Goal: Task Accomplishment & Management: Manage account settings

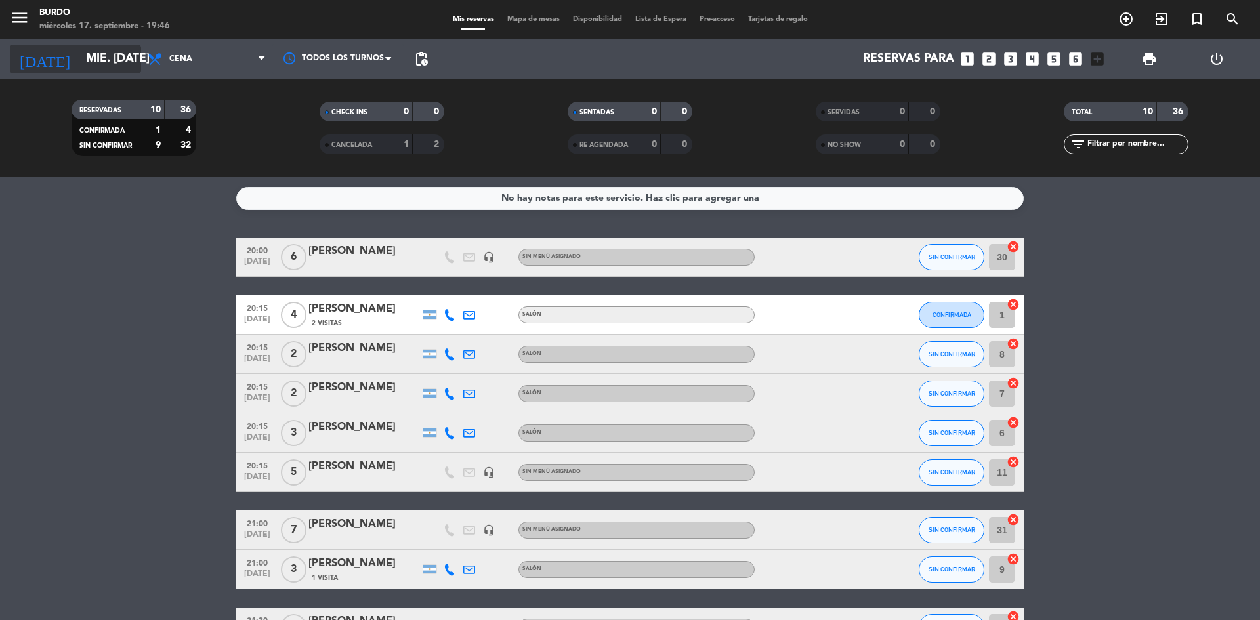
click at [116, 54] on input "mié. [DATE]" at bounding box center [155, 59] width 152 height 26
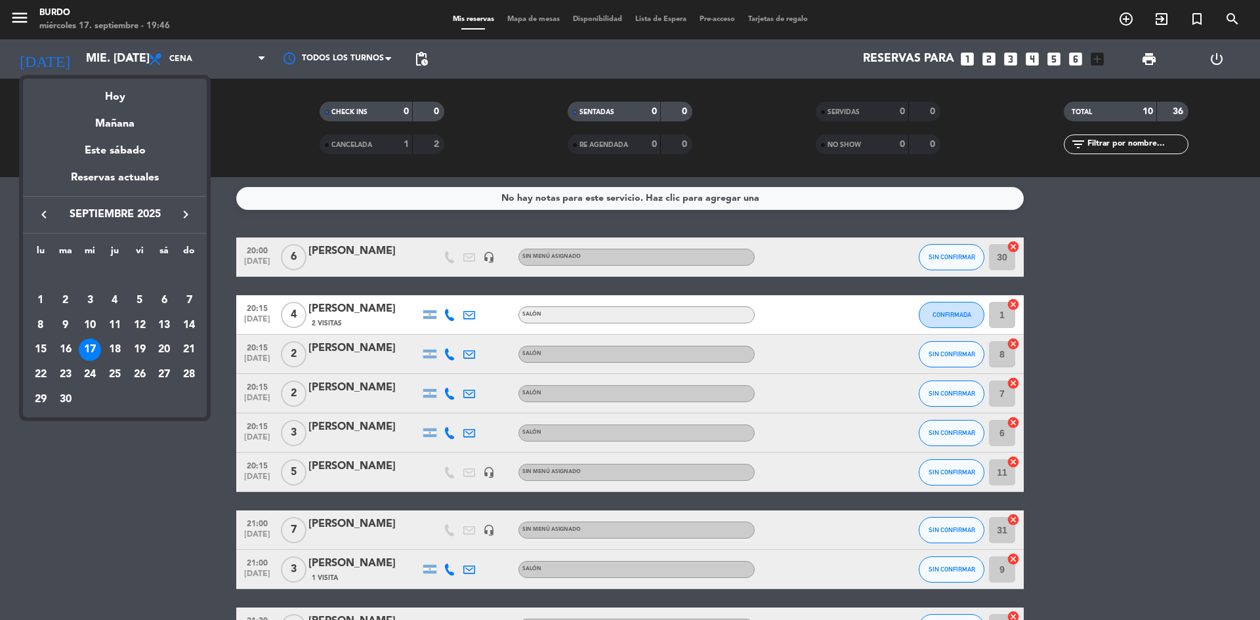
click at [218, 167] on div at bounding box center [630, 310] width 1260 height 620
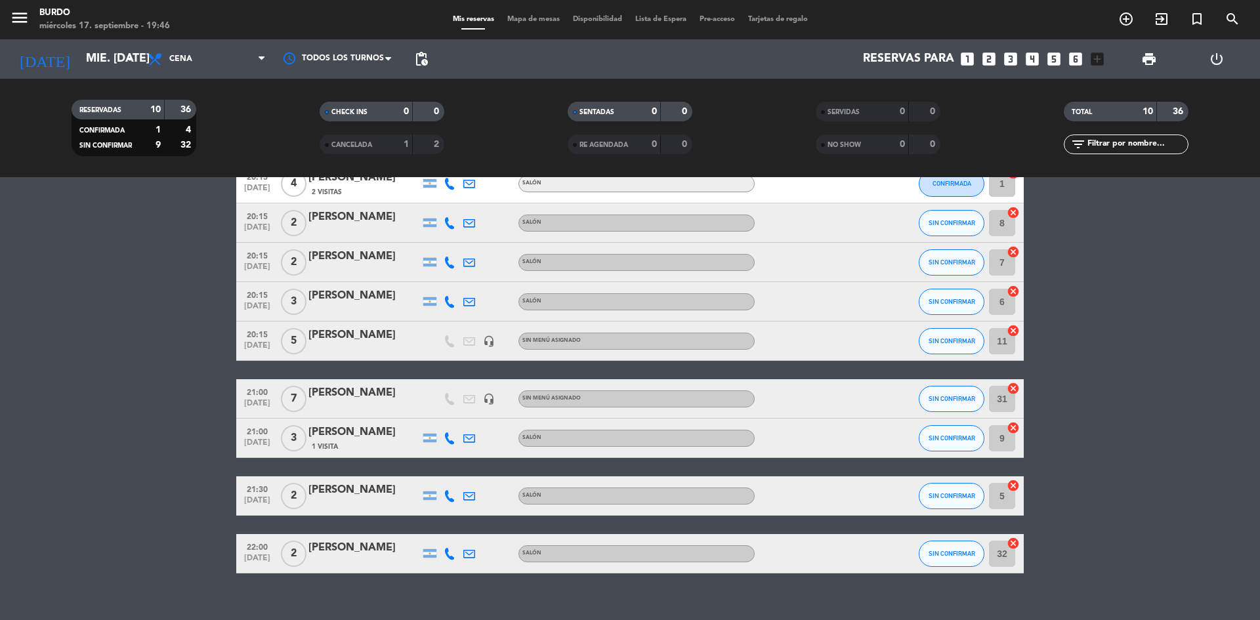
scroll to position [150, 0]
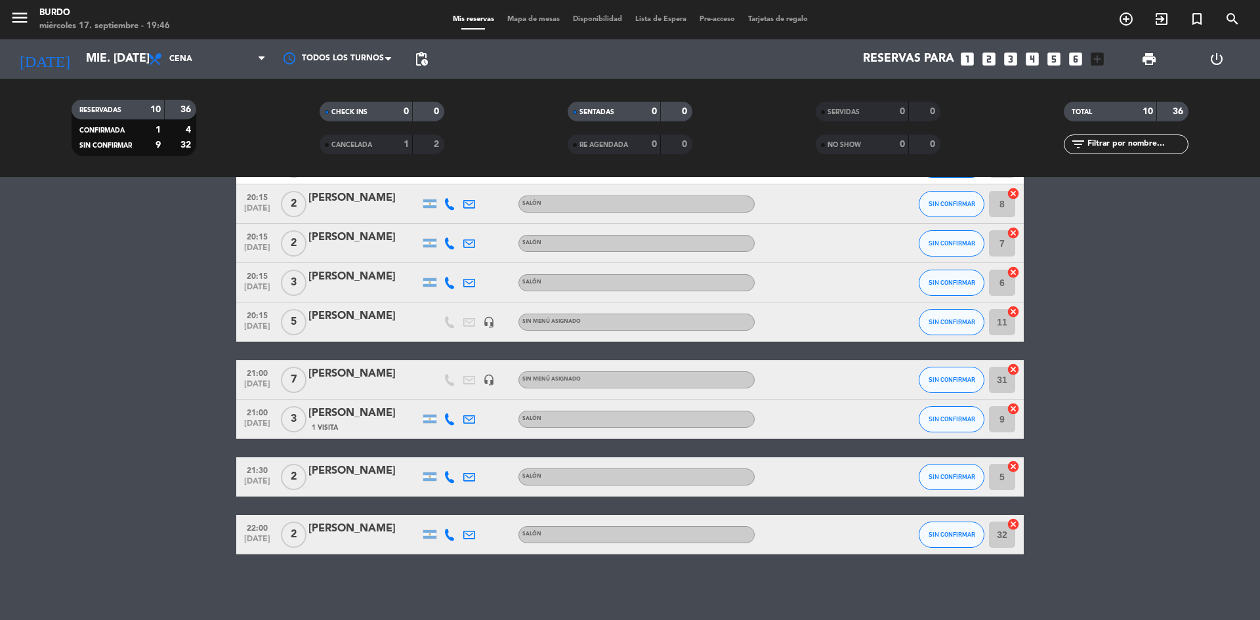
click at [317, 535] on div "[PERSON_NAME]" at bounding box center [364, 528] width 112 height 17
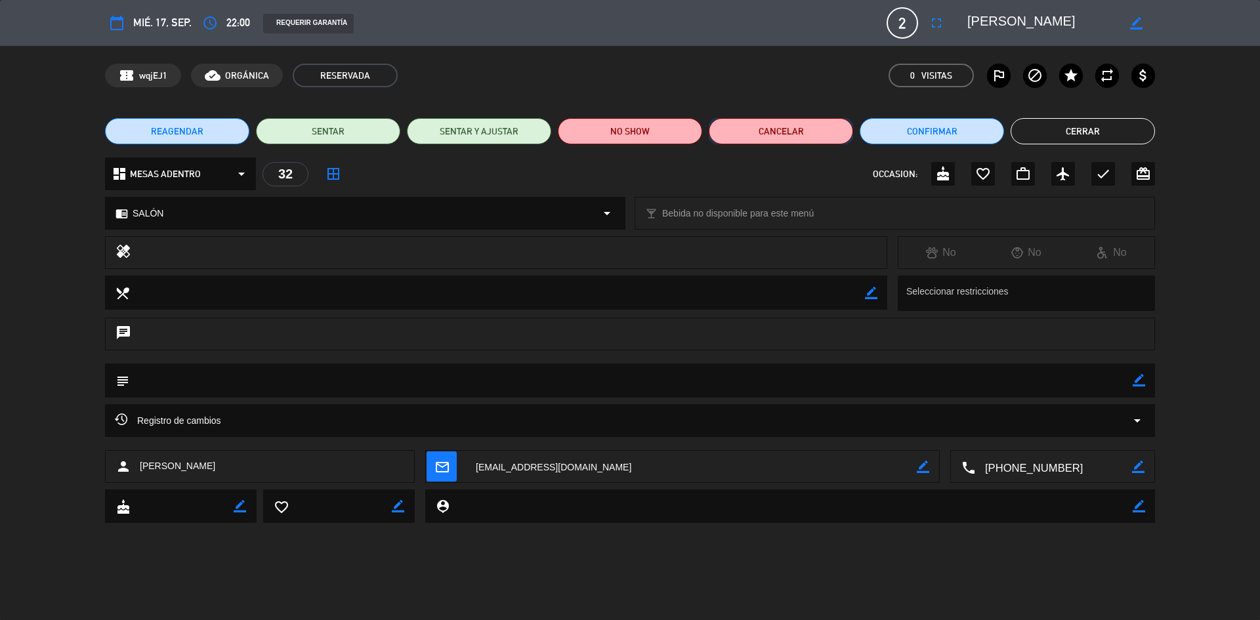
click at [772, 129] on button "Cancelar" at bounding box center [781, 131] width 144 height 26
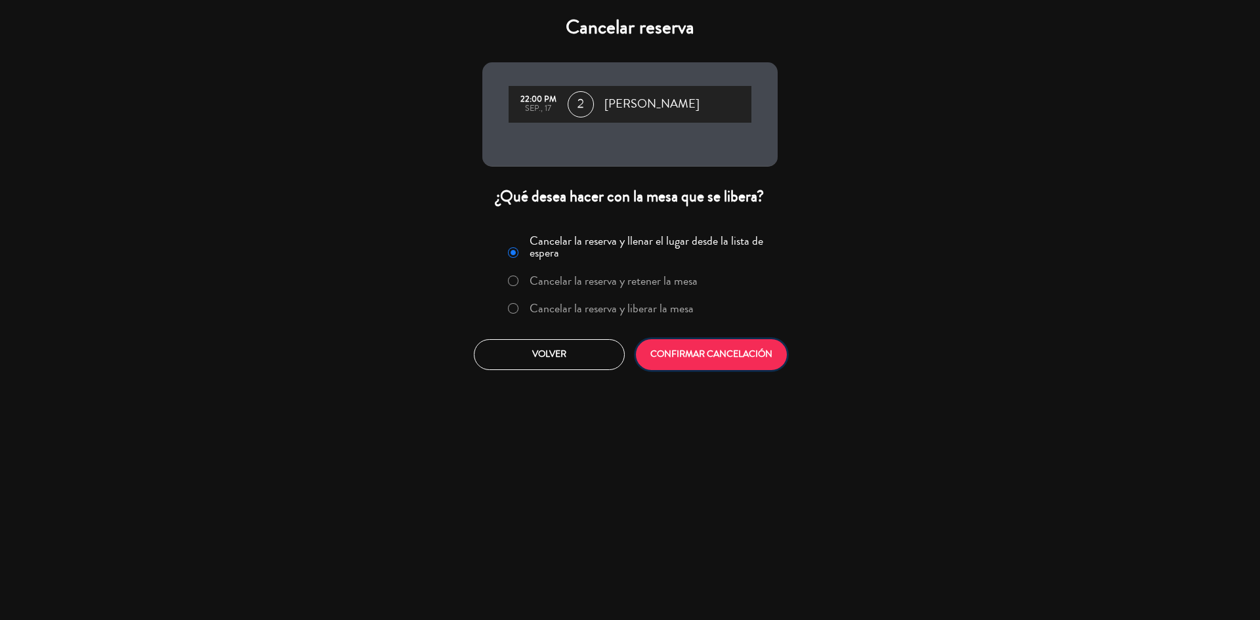
click at [705, 350] on button "CONFIRMAR CANCELACIÓN" at bounding box center [711, 354] width 151 height 31
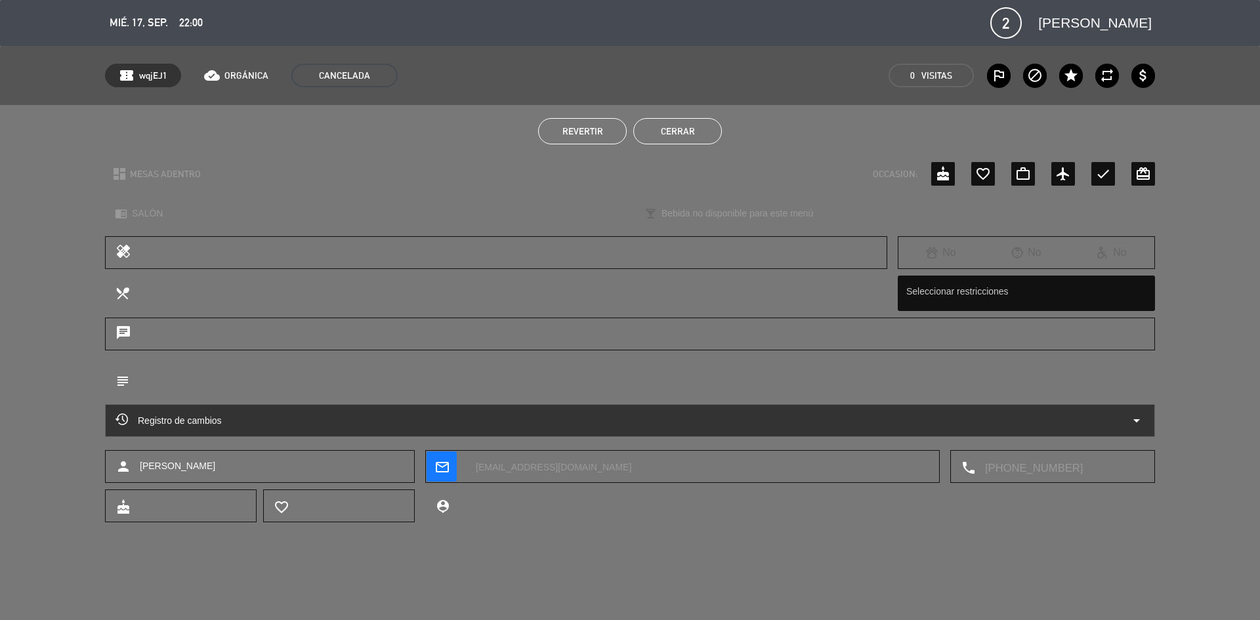
click at [702, 131] on button "Cerrar" at bounding box center [677, 131] width 89 height 26
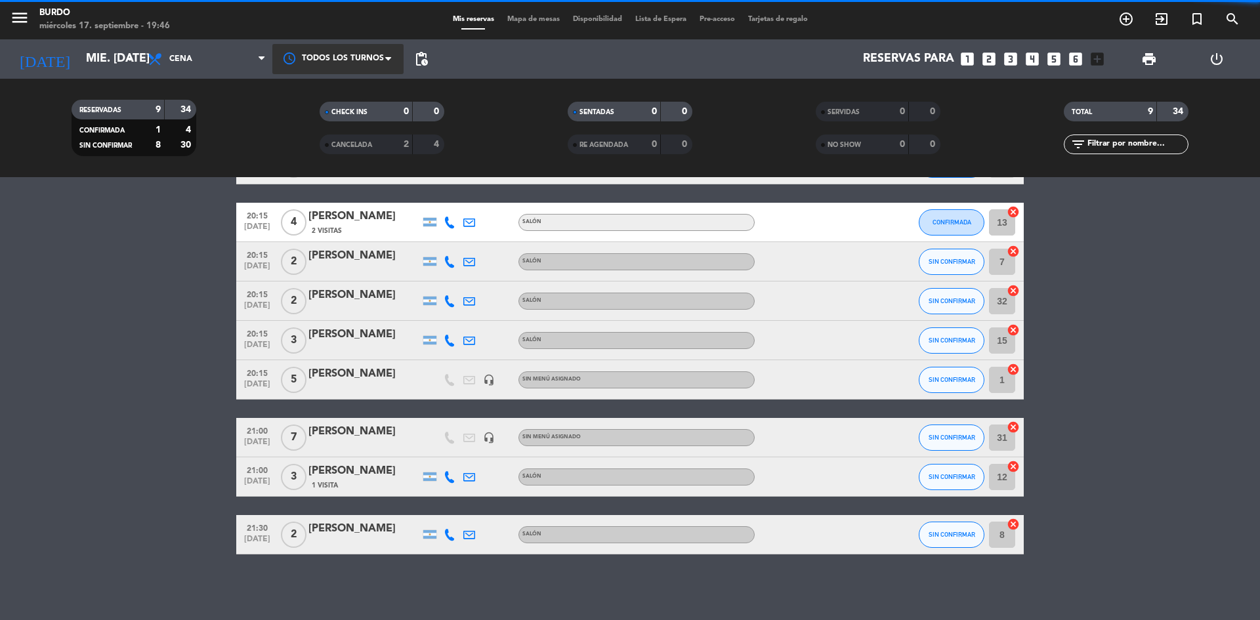
scroll to position [93, 0]
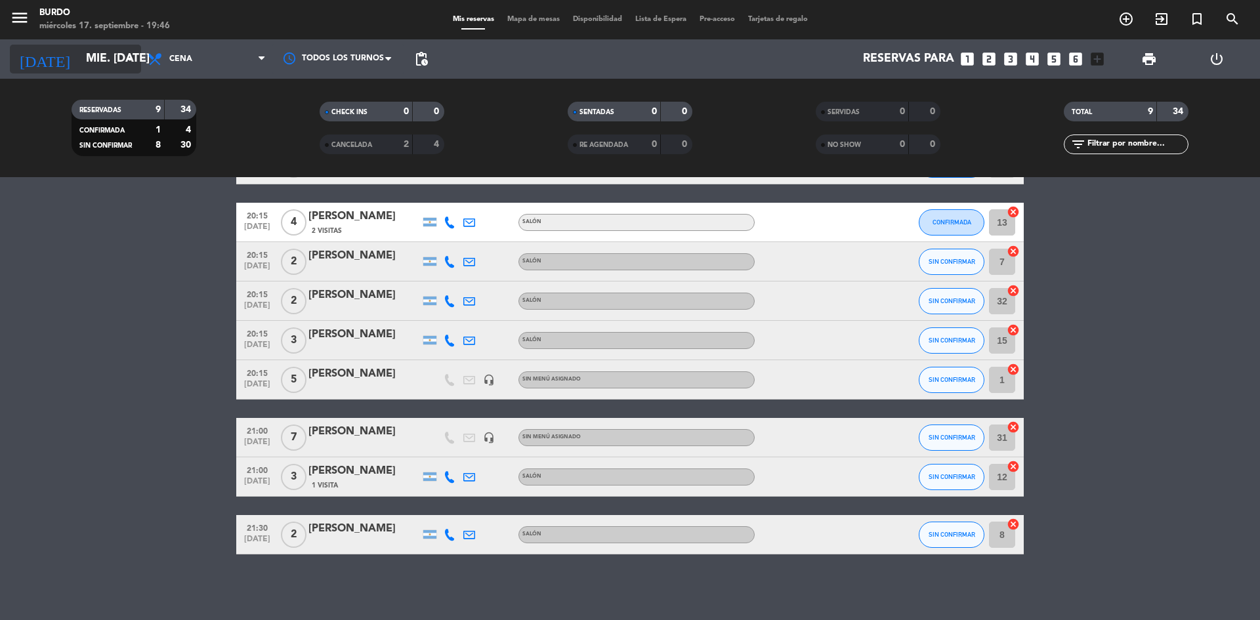
click at [106, 71] on input "mié. [DATE]" at bounding box center [155, 59] width 152 height 26
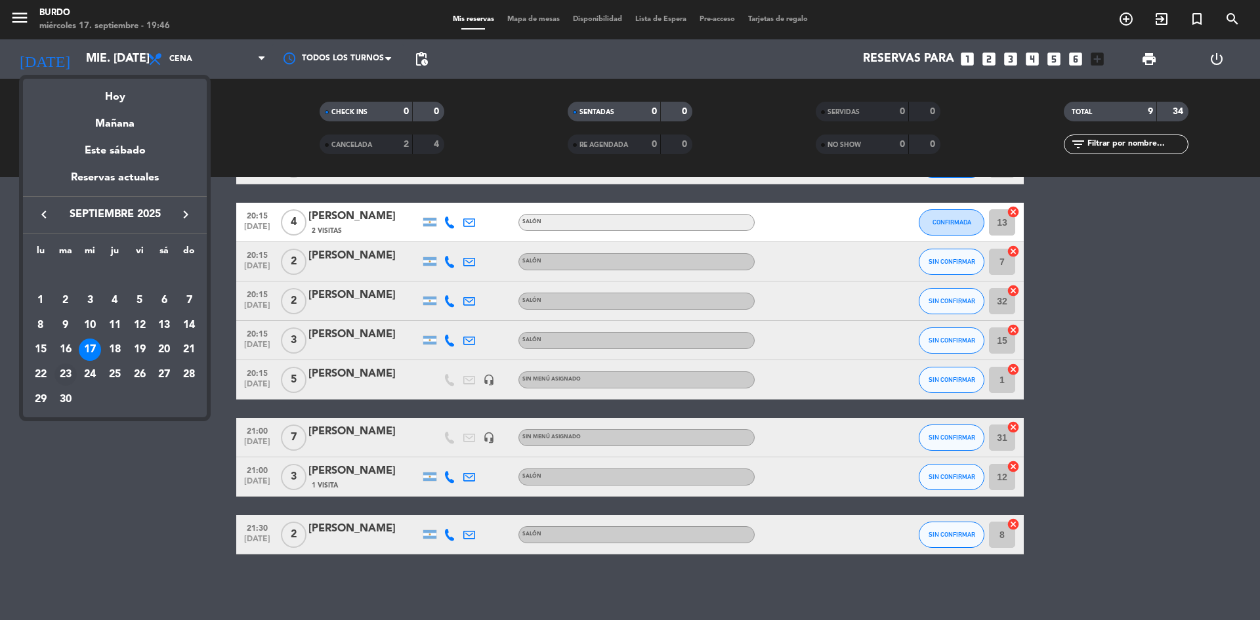
click at [70, 370] on div "23" at bounding box center [65, 374] width 22 height 22
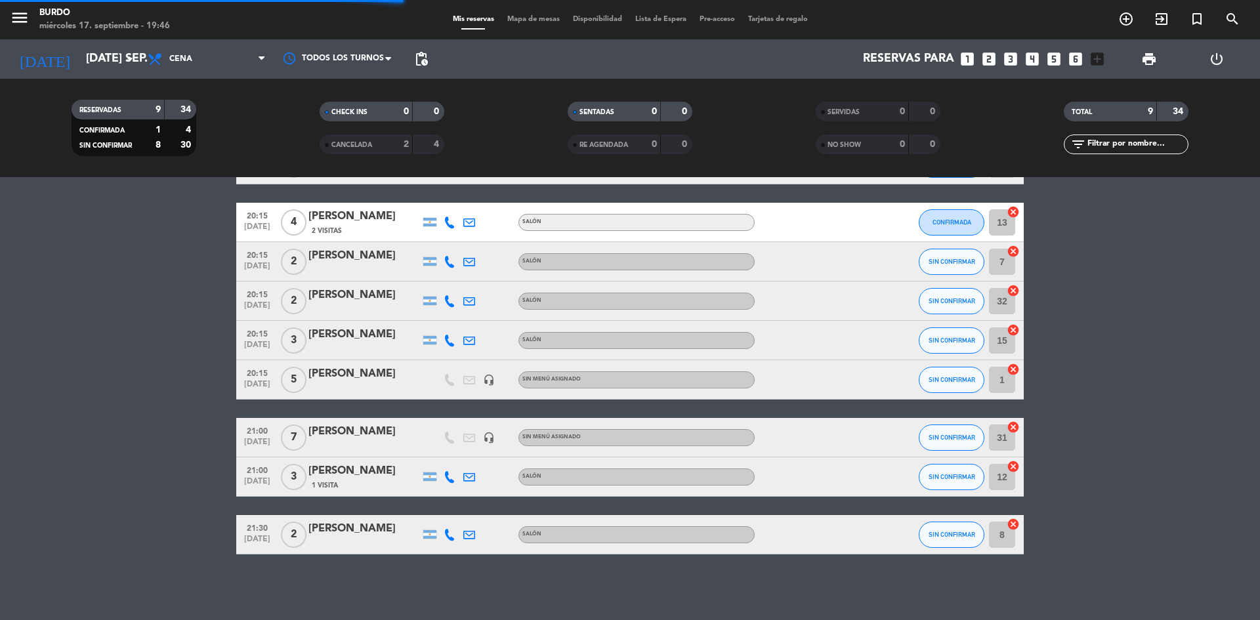
scroll to position [0, 0]
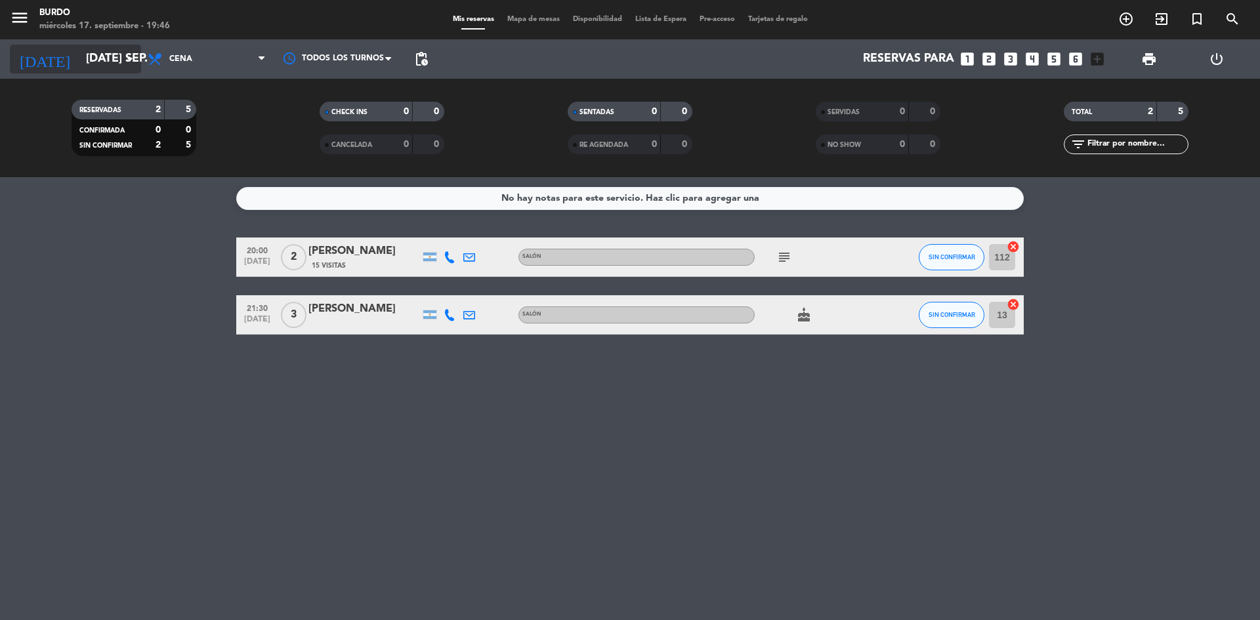
click at [92, 60] on input "[DATE] sep." at bounding box center [155, 59] width 152 height 26
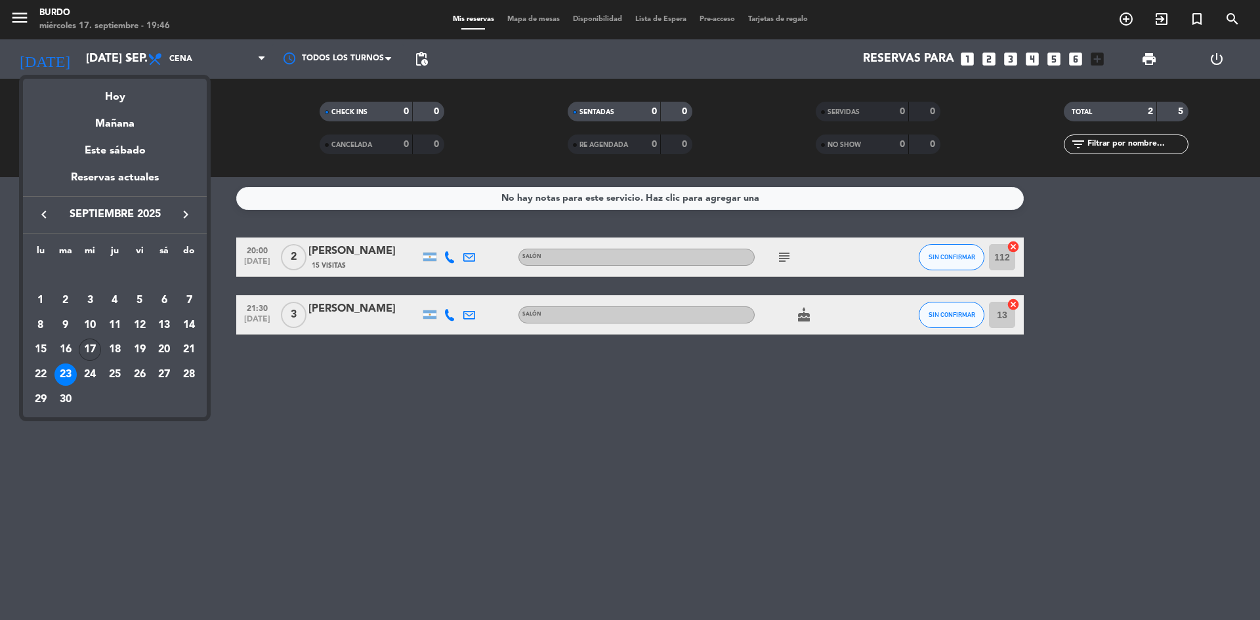
click at [94, 351] on div "17" at bounding box center [90, 350] width 22 height 22
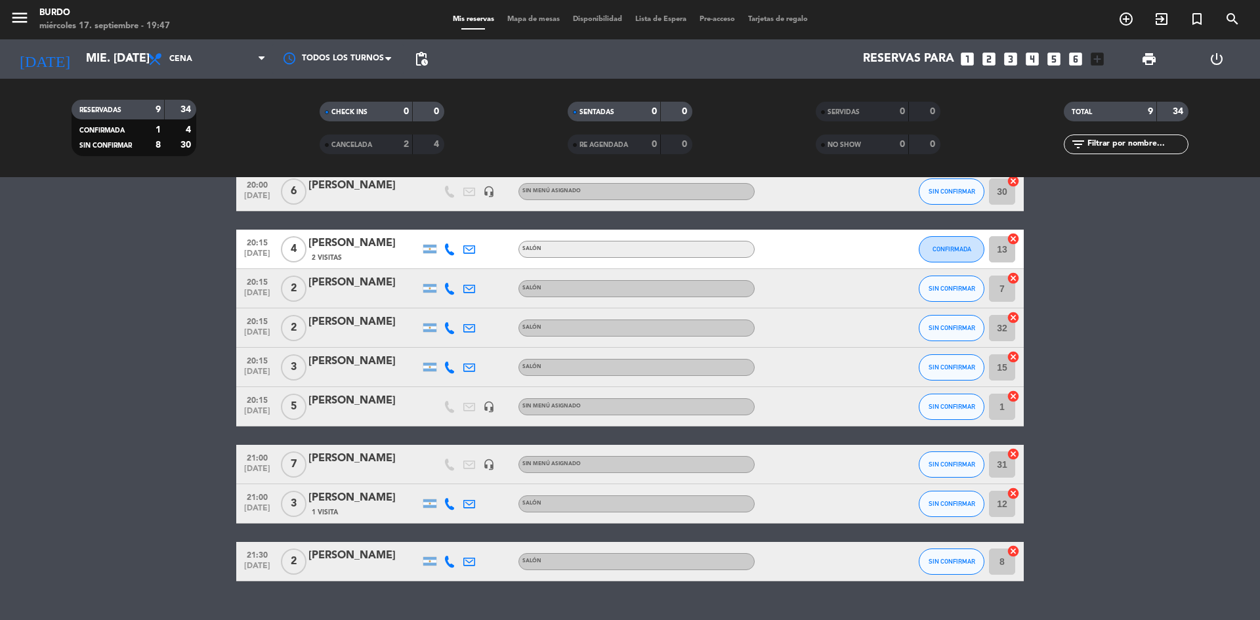
scroll to position [93, 0]
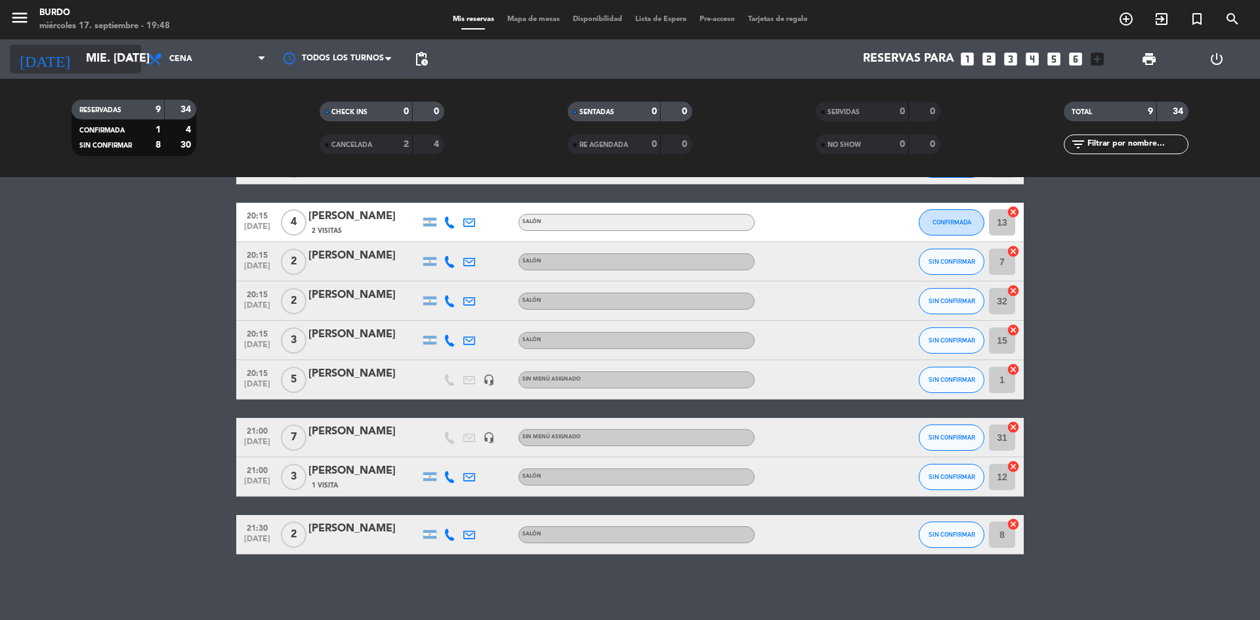
click at [85, 60] on input "mié. [DATE]" at bounding box center [155, 59] width 152 height 26
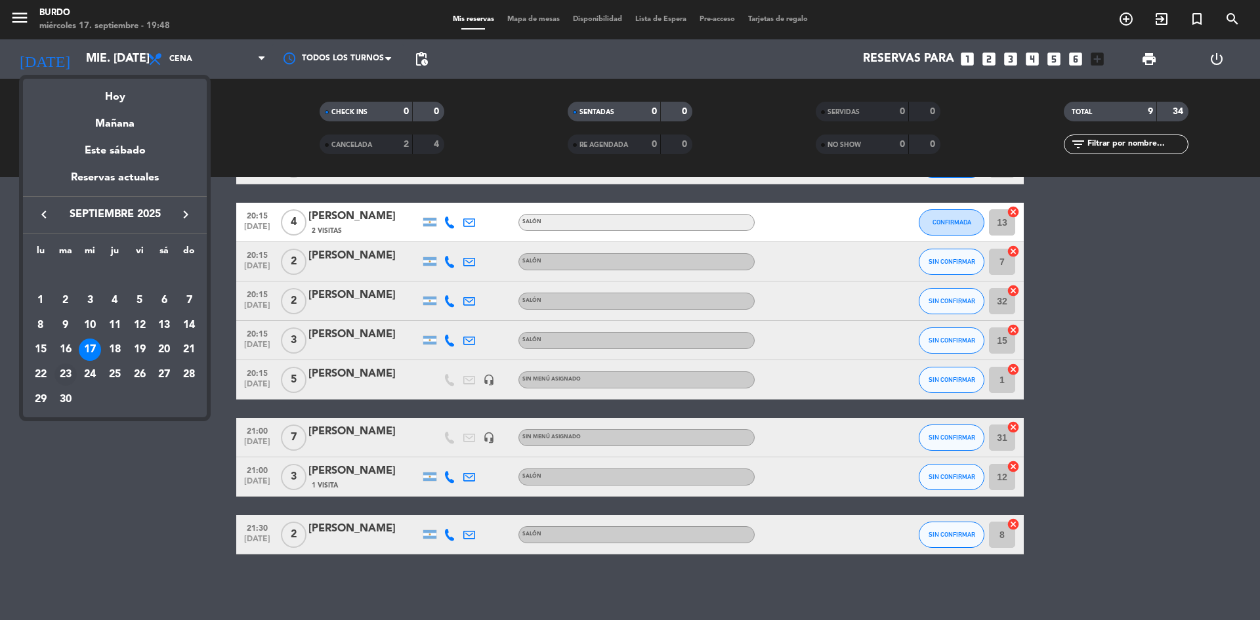
click at [67, 375] on div "23" at bounding box center [65, 374] width 22 height 22
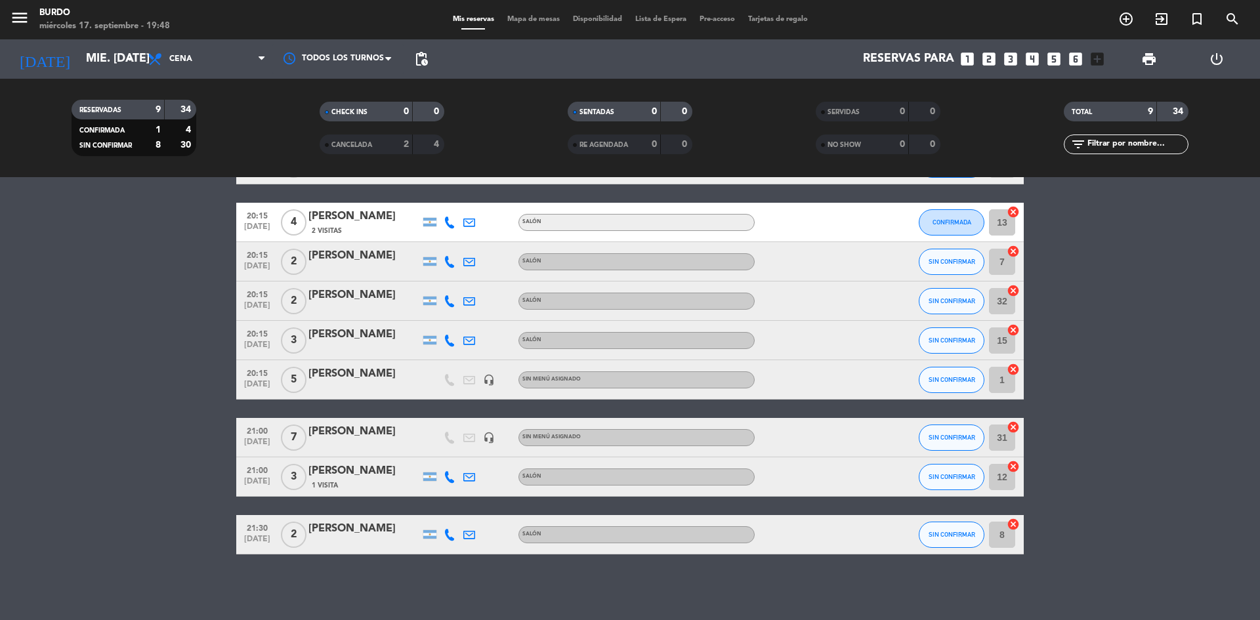
type input "[DATE] sep."
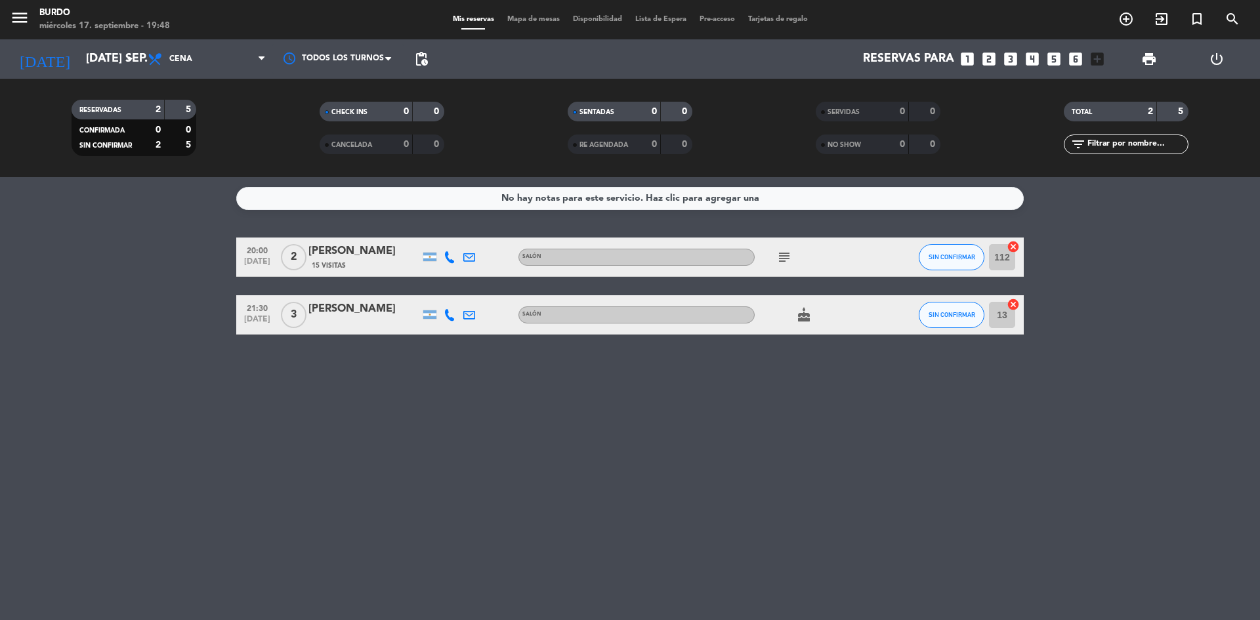
click at [985, 62] on icon "looks_two" at bounding box center [988, 59] width 17 height 17
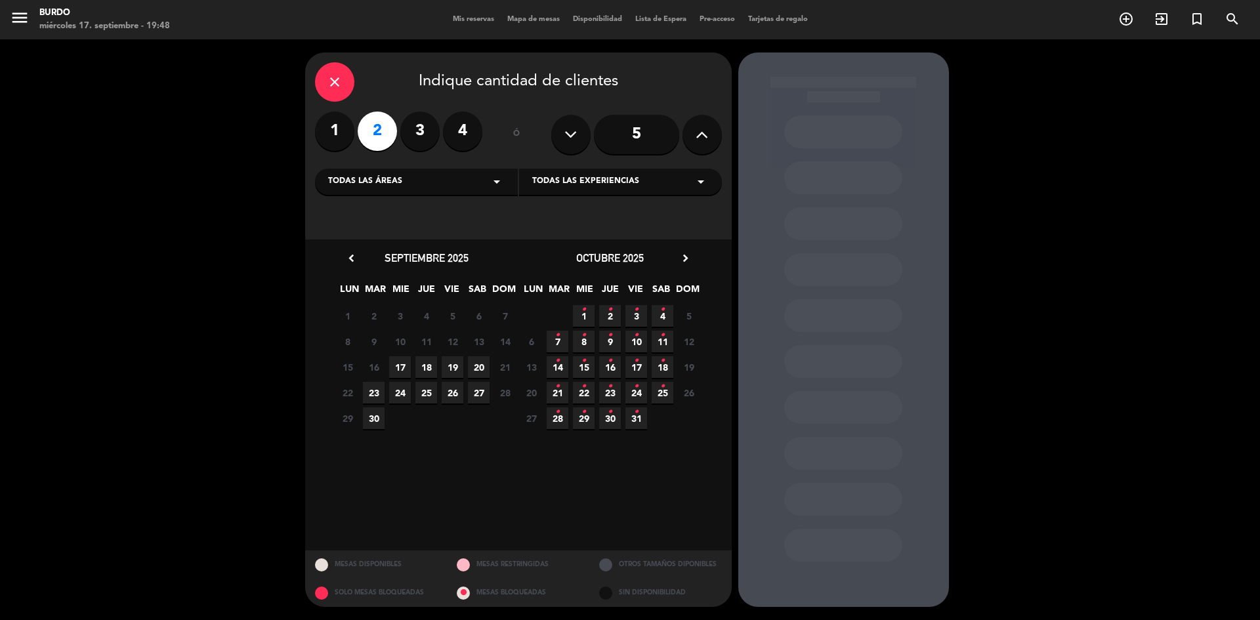
click at [338, 77] on icon "close" at bounding box center [335, 82] width 16 height 16
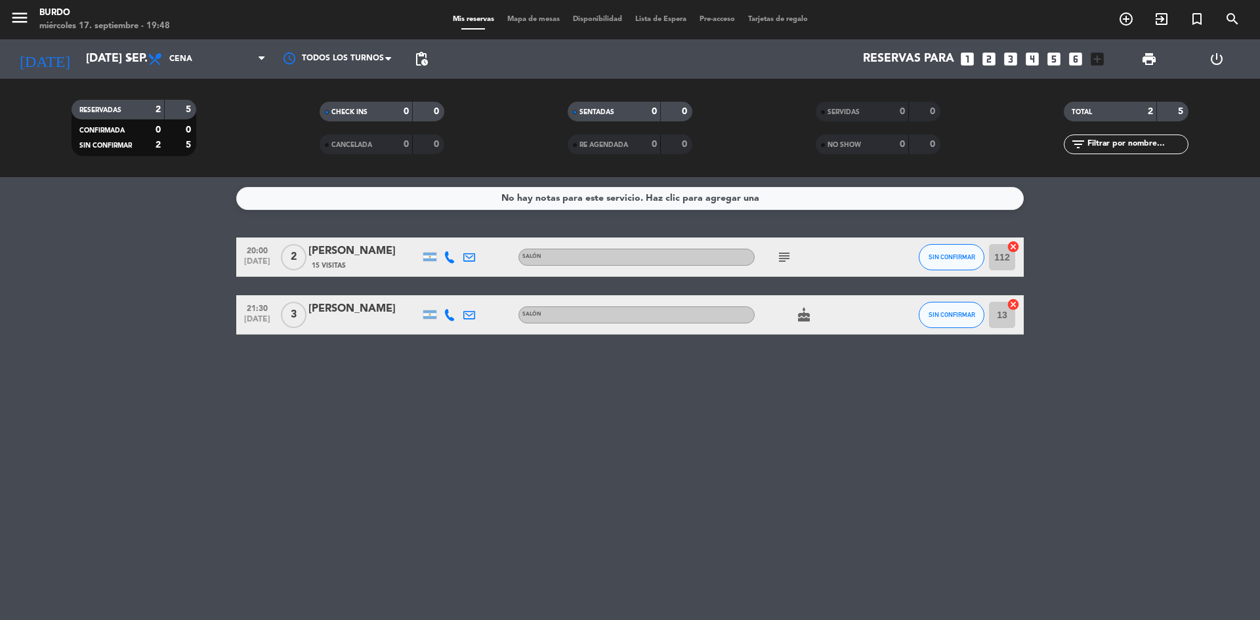
click at [986, 60] on icon "looks_two" at bounding box center [988, 59] width 17 height 17
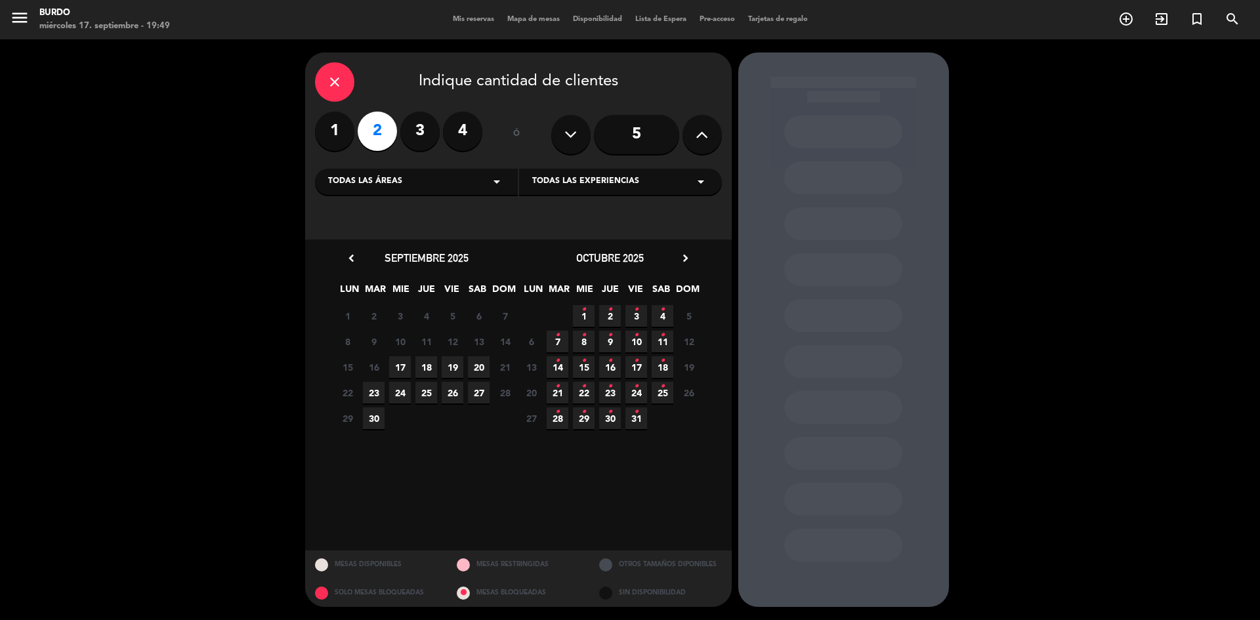
click at [371, 392] on span "23" at bounding box center [374, 393] width 22 height 22
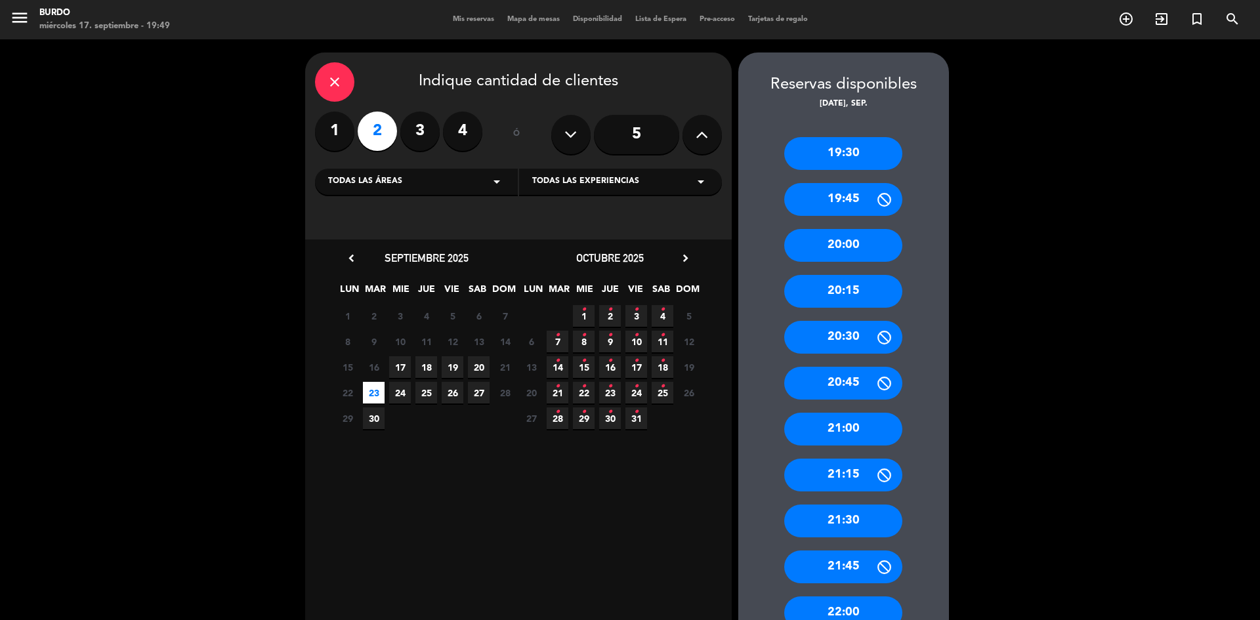
click at [850, 433] on div "21:00" at bounding box center [843, 429] width 118 height 33
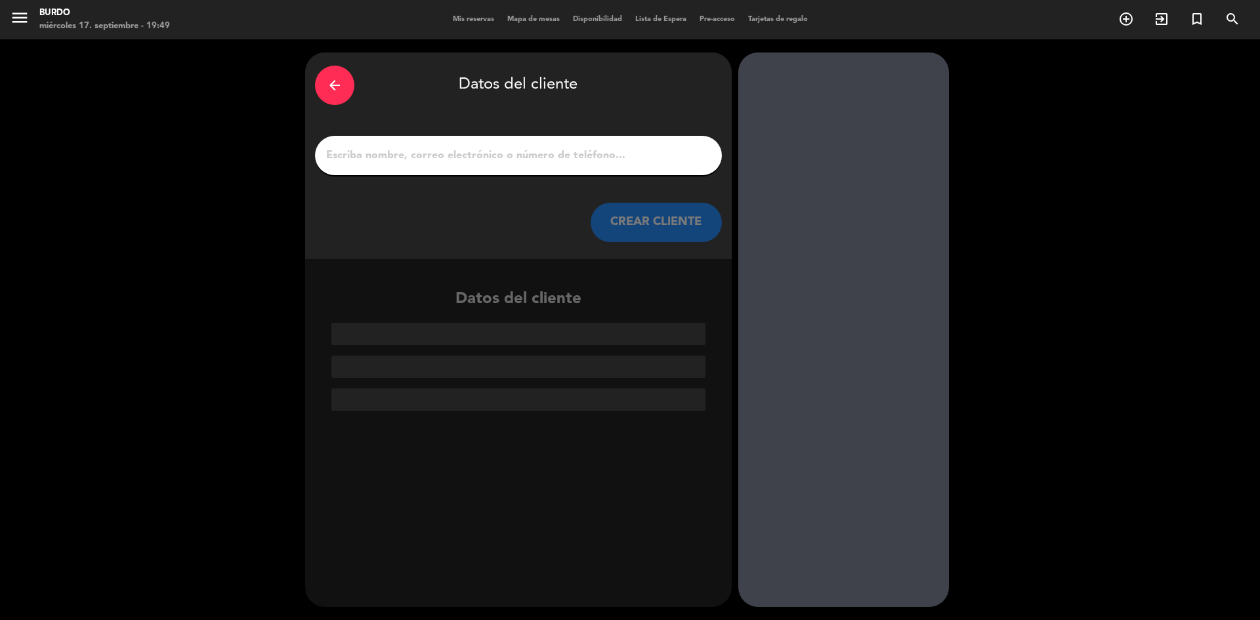
click at [434, 162] on input "1" at bounding box center [518, 155] width 387 height 18
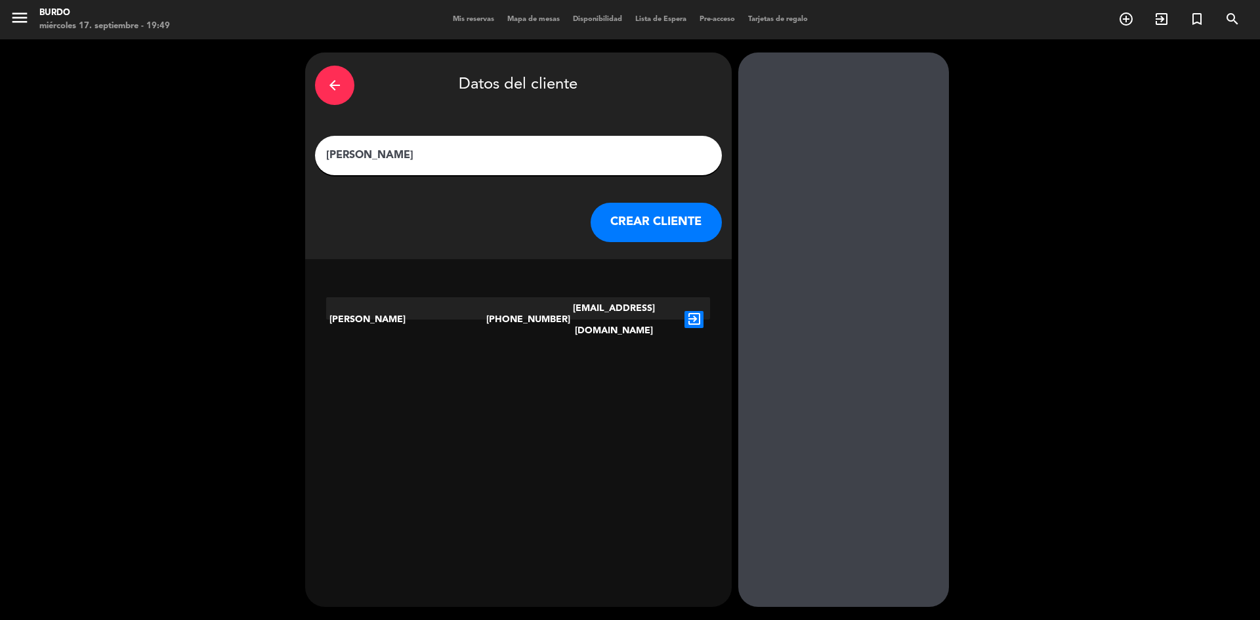
type input "[PERSON_NAME]"
click at [426, 300] on div "[PERSON_NAME]" at bounding box center [406, 319] width 160 height 45
click at [695, 311] on icon "exit_to_app" at bounding box center [693, 319] width 19 height 17
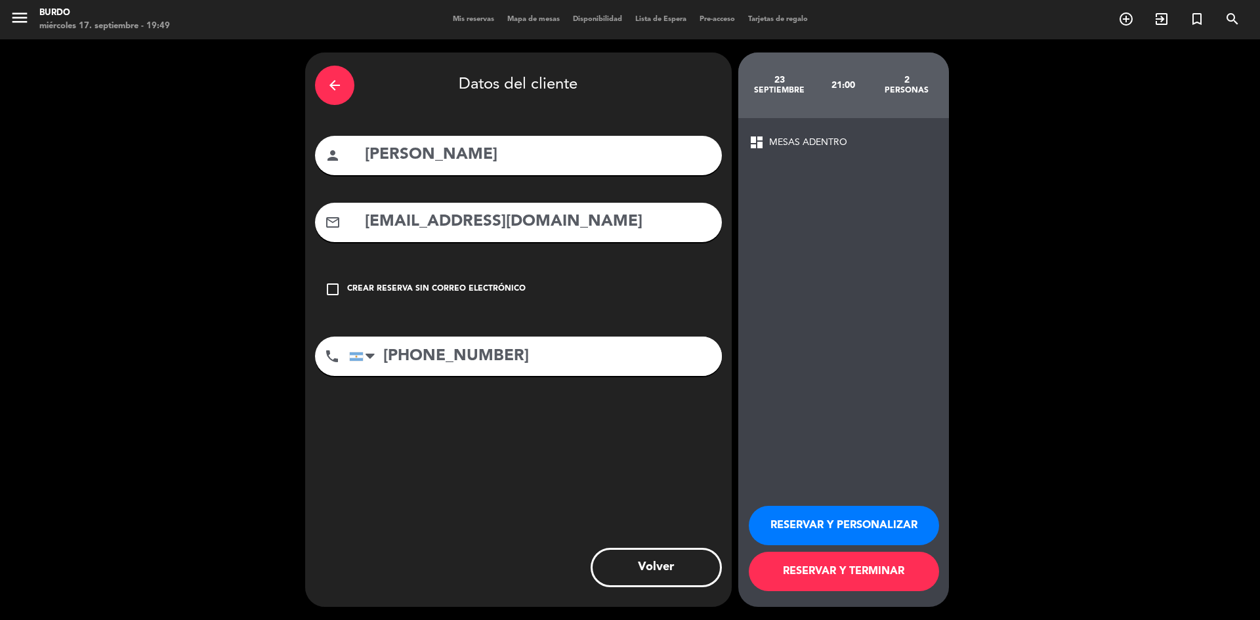
click at [331, 293] on icon "check_box_outline_blank" at bounding box center [333, 289] width 16 height 16
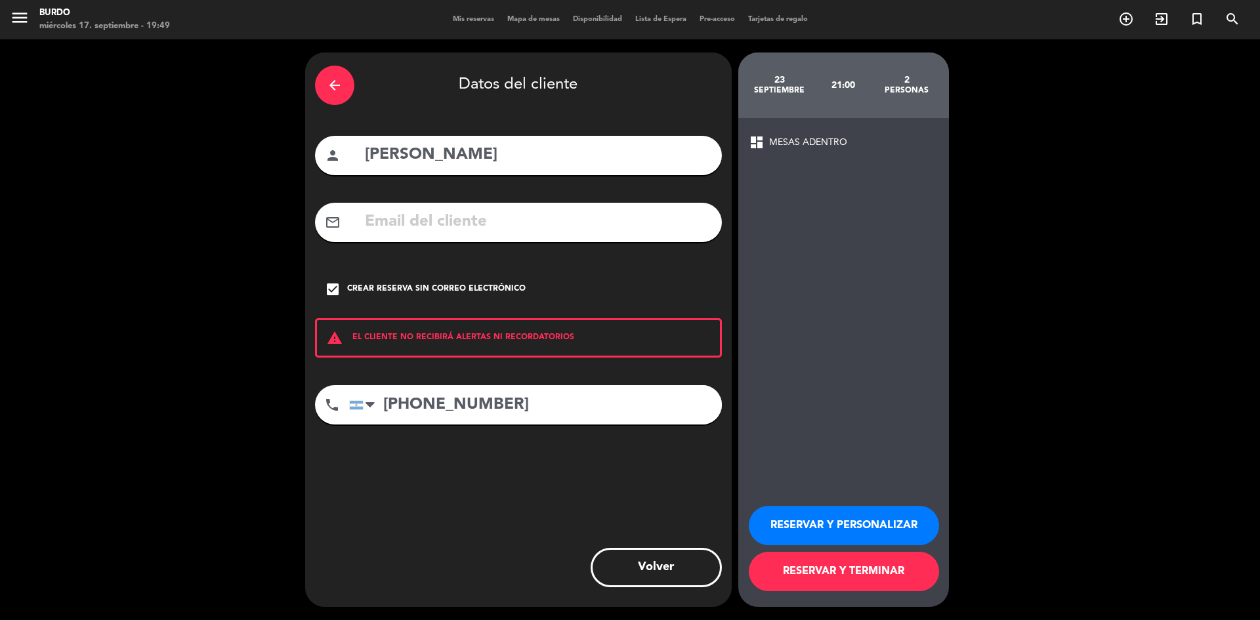
click at [332, 290] on icon "check_box" at bounding box center [333, 289] width 16 height 16
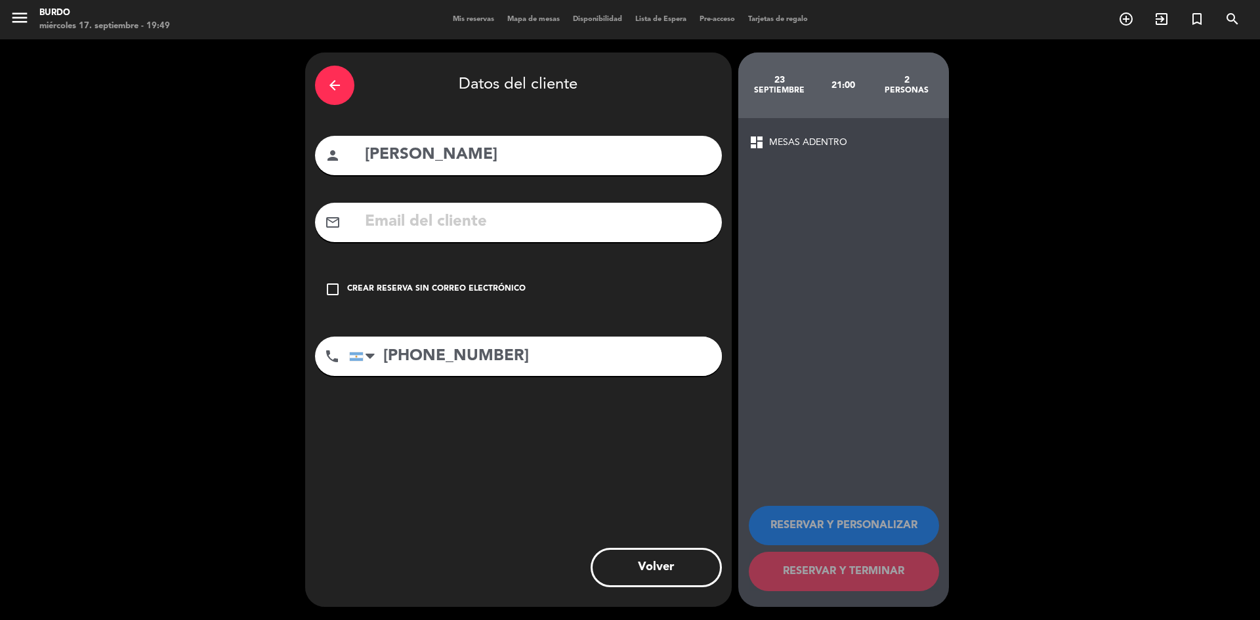
click at [331, 289] on icon "check_box_outline_blank" at bounding box center [333, 289] width 16 height 16
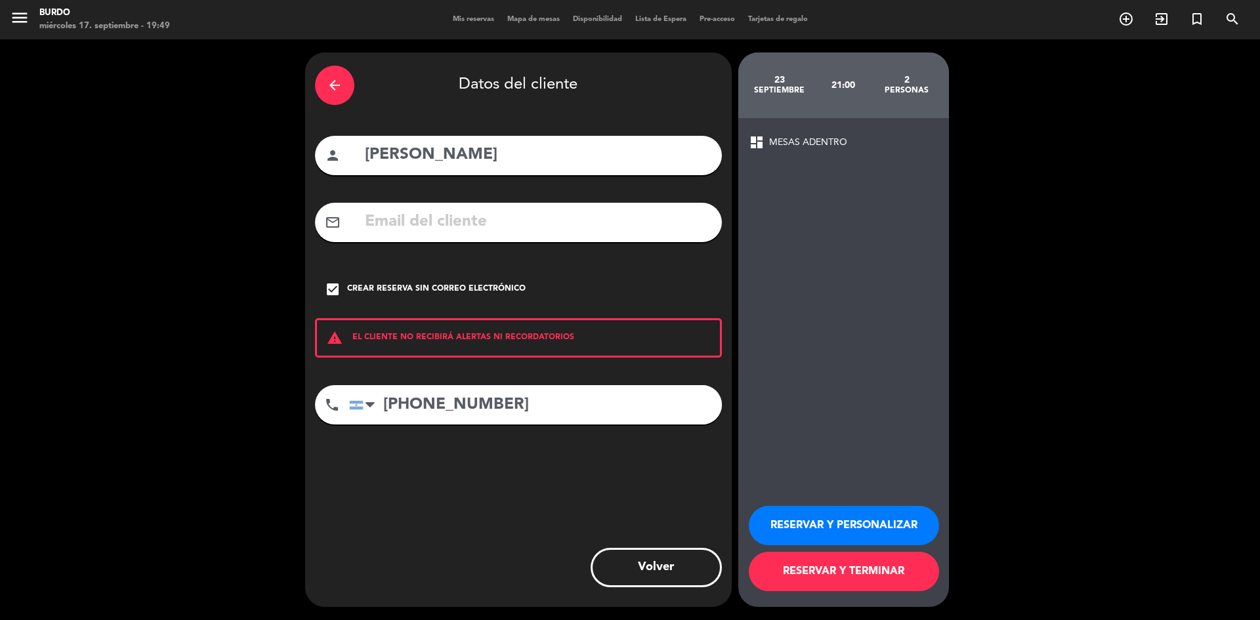
click at [828, 522] on button "RESERVAR Y PERSONALIZAR" at bounding box center [844, 525] width 190 height 39
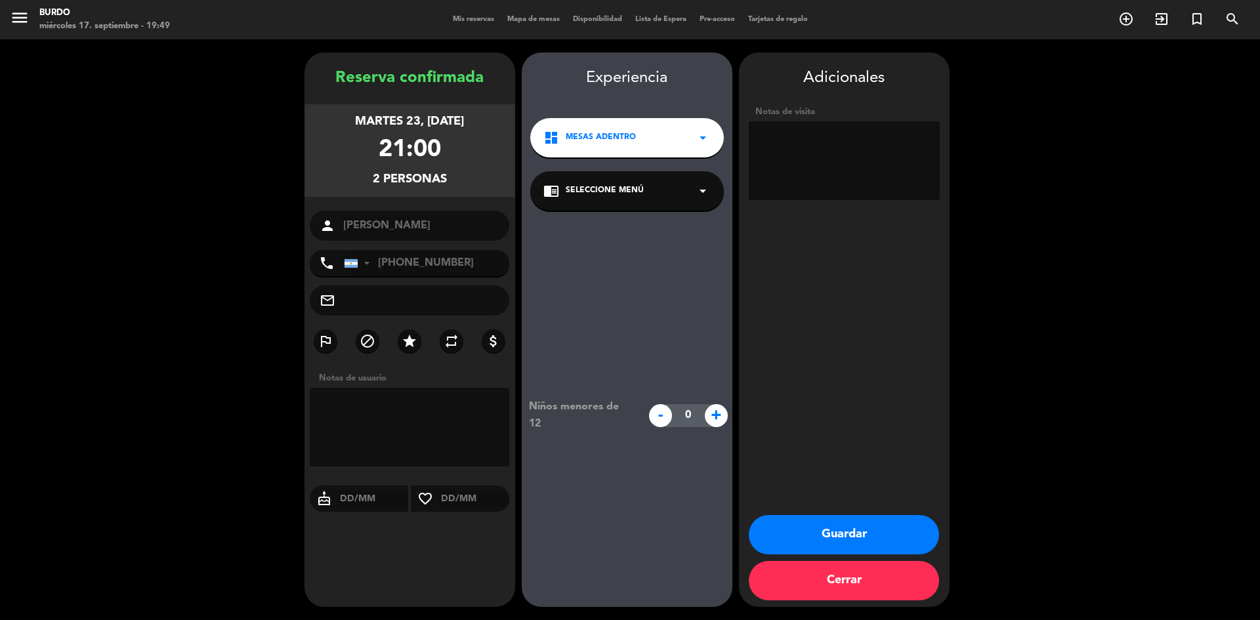
click at [860, 541] on button "Guardar" at bounding box center [844, 534] width 190 height 39
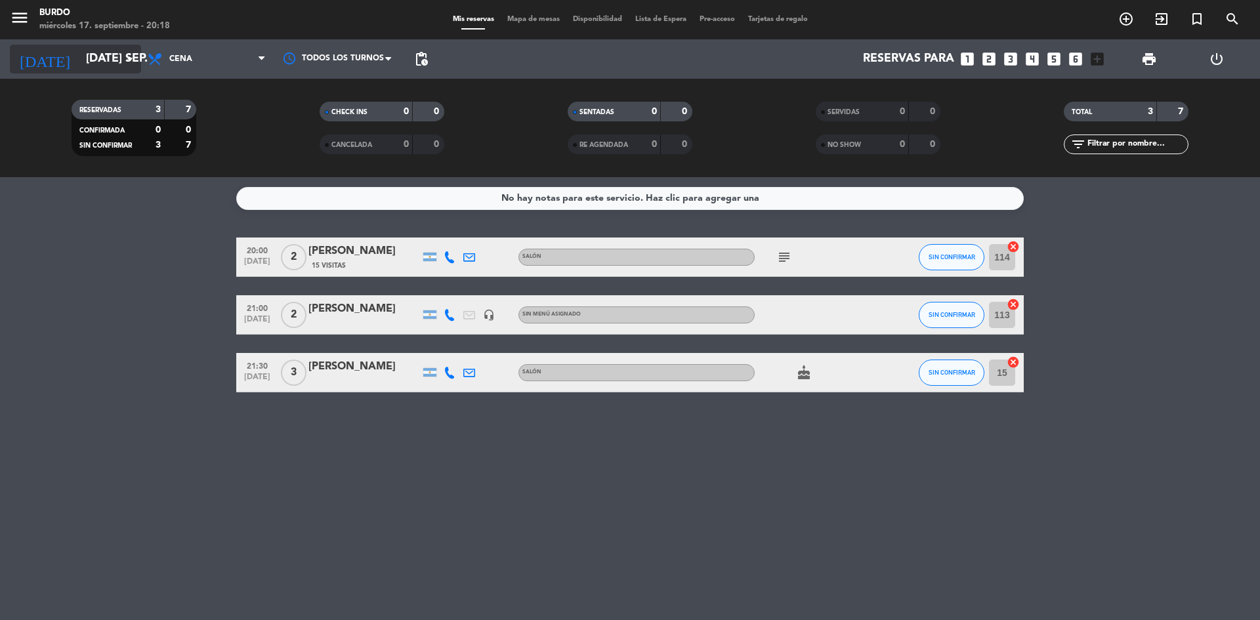
click at [115, 58] on input "[DATE] sep." at bounding box center [155, 59] width 152 height 26
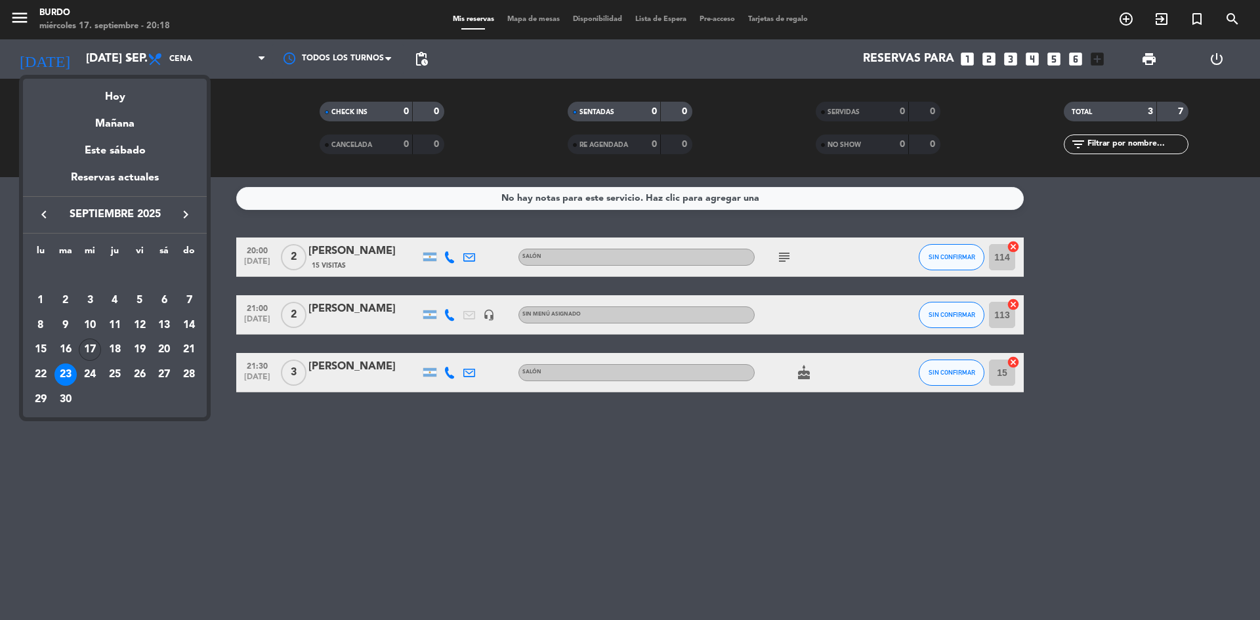
click at [91, 347] on div "17" at bounding box center [90, 350] width 22 height 22
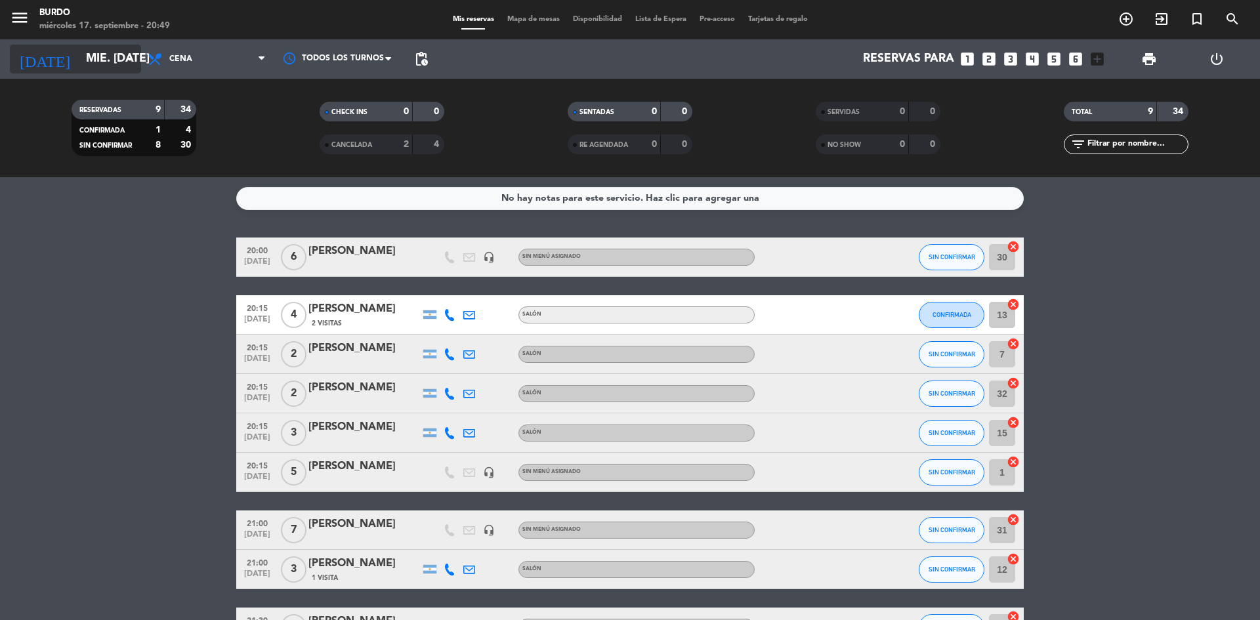
click at [105, 63] on input "mié. [DATE]" at bounding box center [155, 59] width 152 height 26
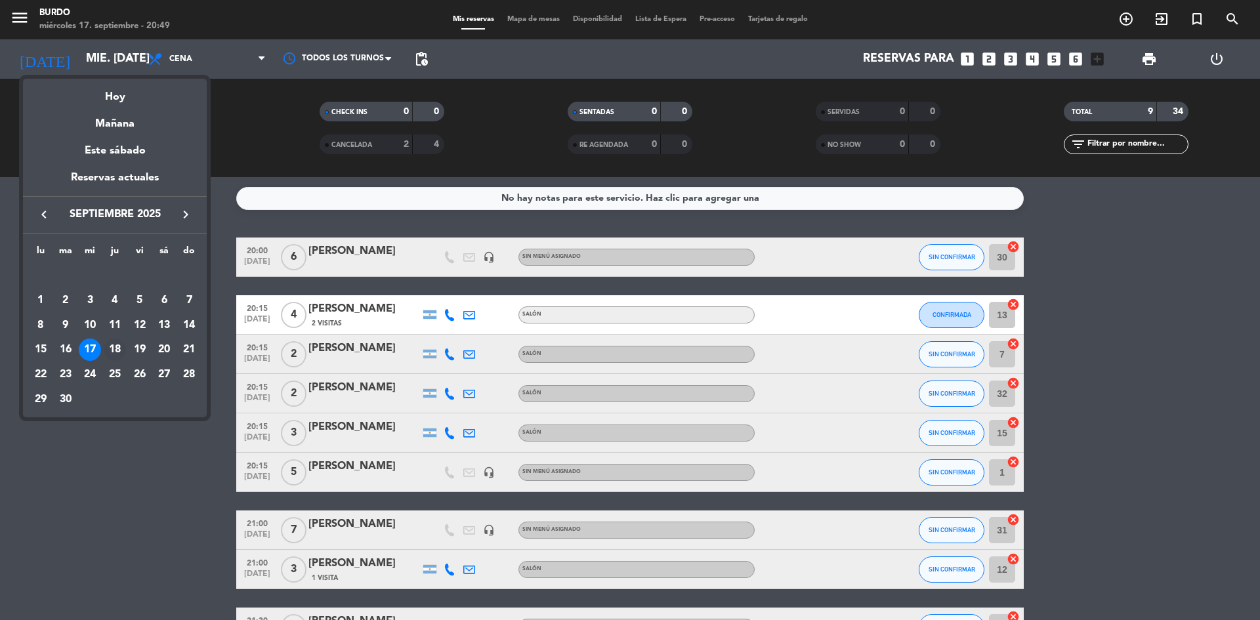
click at [113, 348] on div "18" at bounding box center [115, 350] width 22 height 22
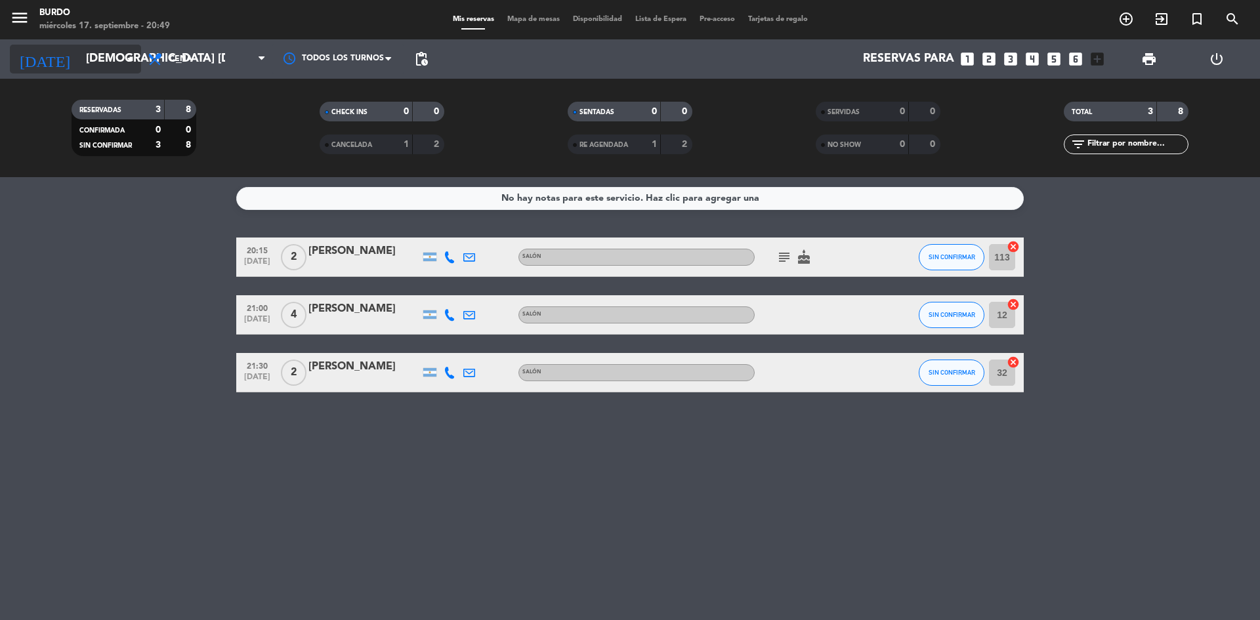
click at [84, 60] on input "[DEMOGRAPHIC_DATA] [DATE]" at bounding box center [155, 59] width 152 height 26
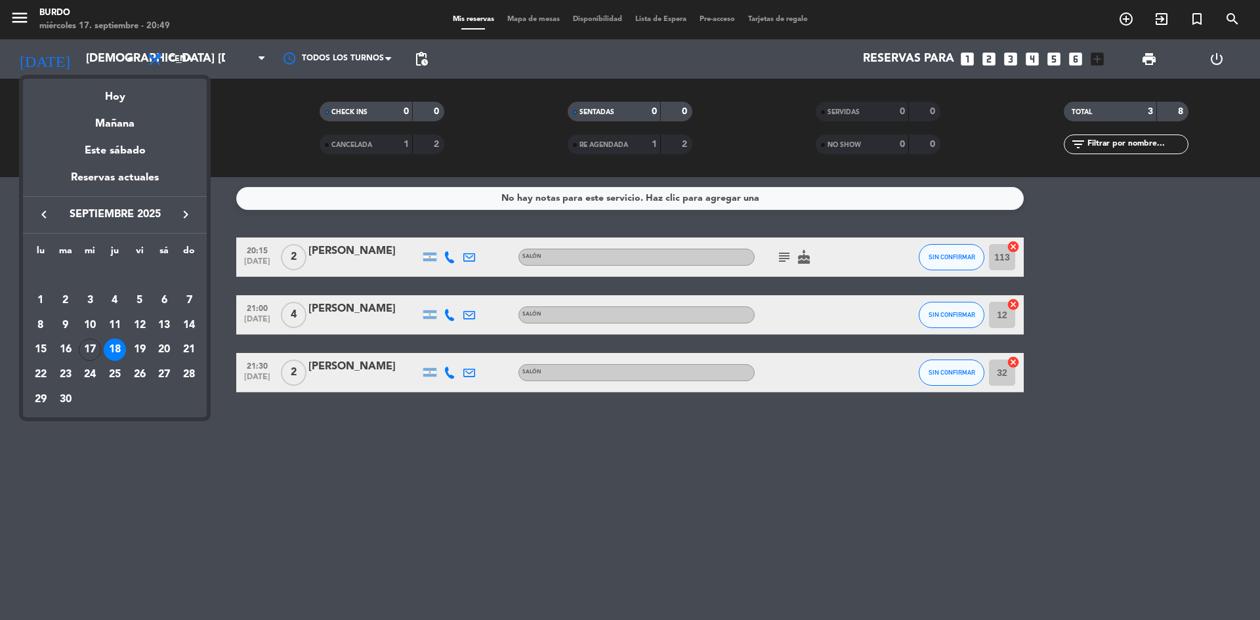
click at [142, 348] on div "19" at bounding box center [140, 350] width 22 height 22
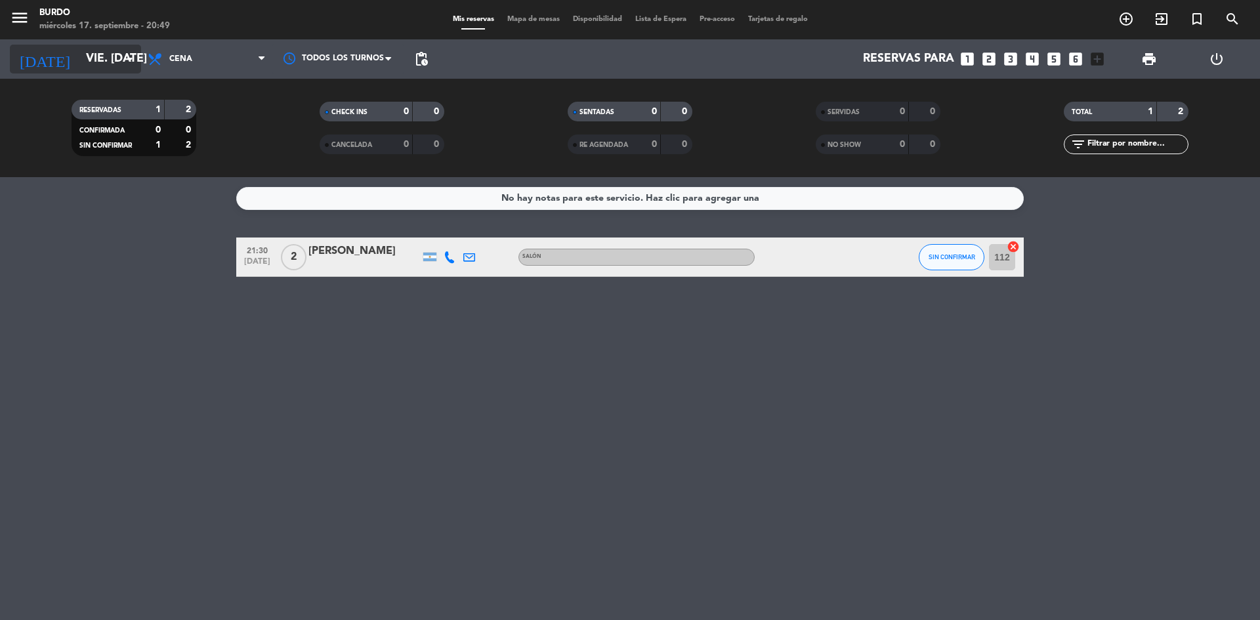
click at [104, 47] on input "vie. [DATE]" at bounding box center [155, 59] width 152 height 26
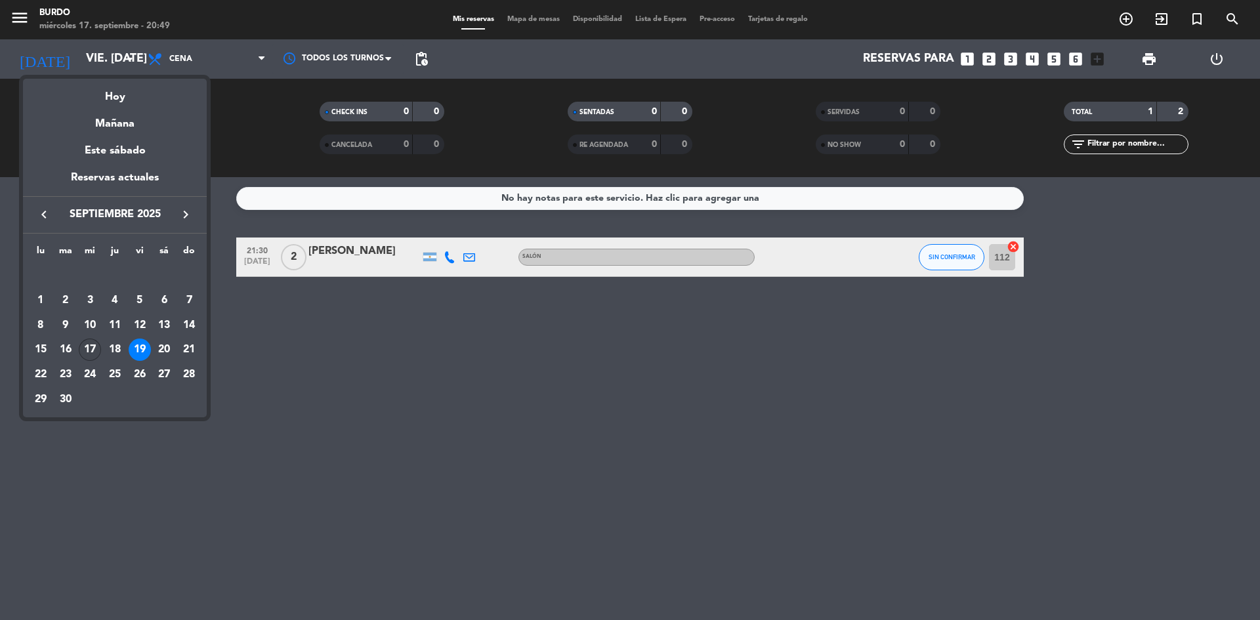
click at [94, 348] on div "17" at bounding box center [90, 350] width 22 height 22
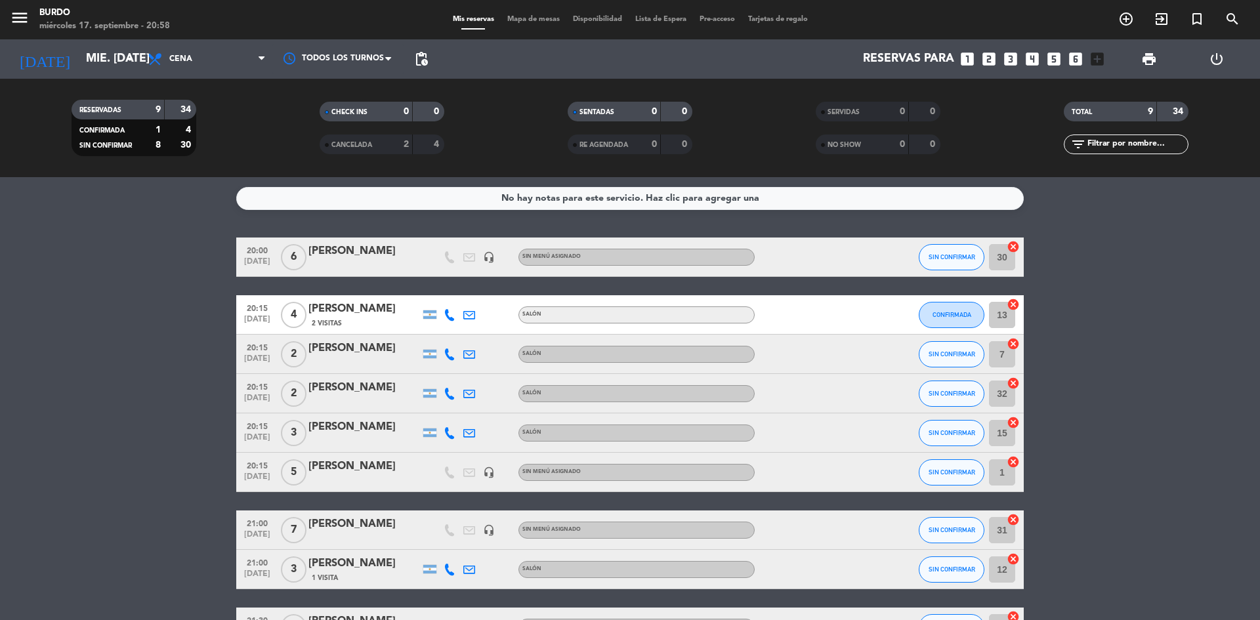
click at [354, 147] on span "CANCELADA" at bounding box center [351, 145] width 41 height 7
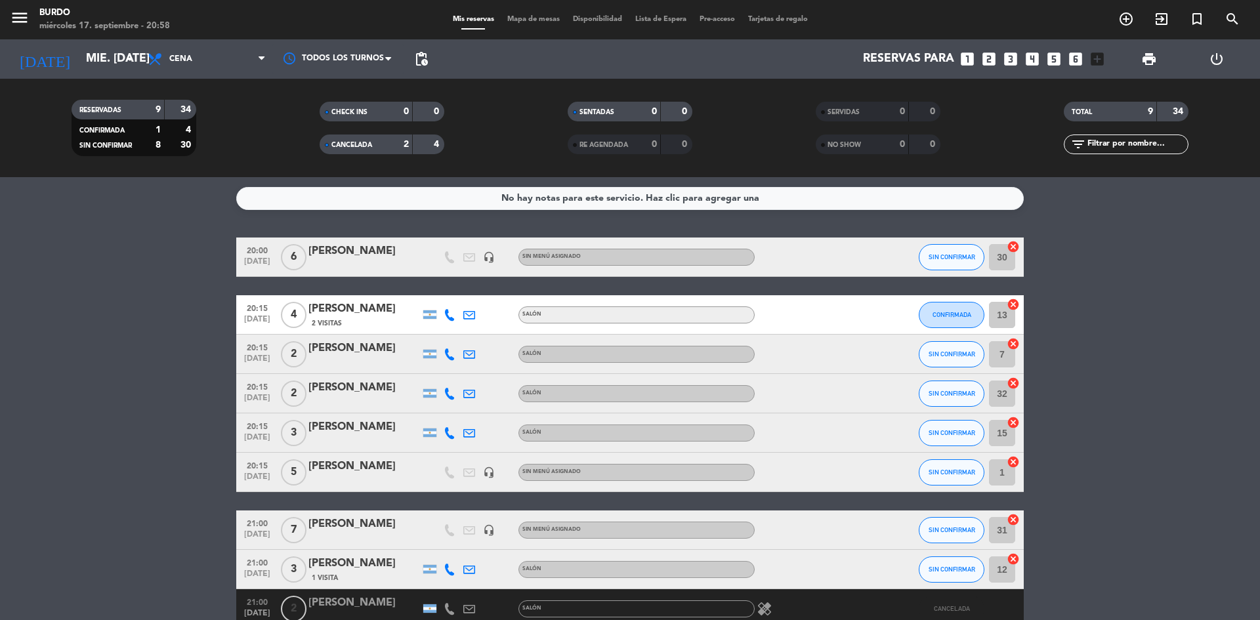
click at [136, 112] on div "9" at bounding box center [148, 109] width 26 height 15
click at [116, 107] on span "RESERVADAS" at bounding box center [100, 110] width 42 height 7
click at [159, 107] on strong "9" at bounding box center [157, 109] width 5 height 9
click at [169, 108] on div "34" at bounding box center [180, 109] width 25 height 15
click at [119, 127] on span "CONFIRMADA" at bounding box center [101, 130] width 45 height 7
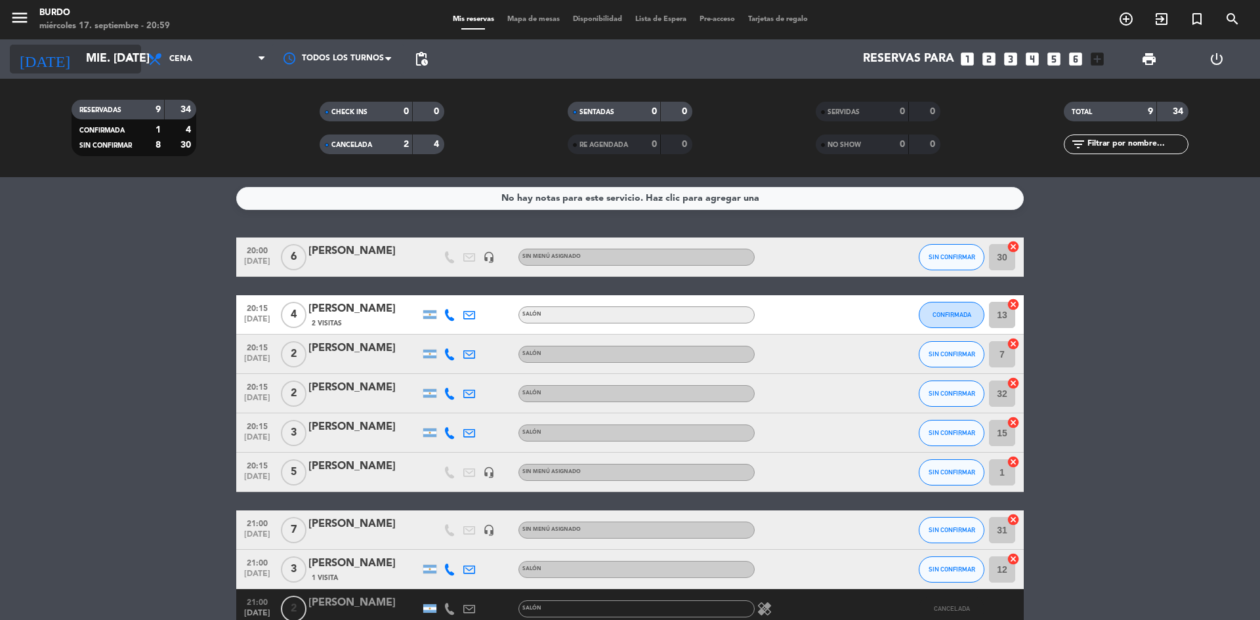
click at [102, 61] on input "mié. [DATE]" at bounding box center [155, 59] width 152 height 26
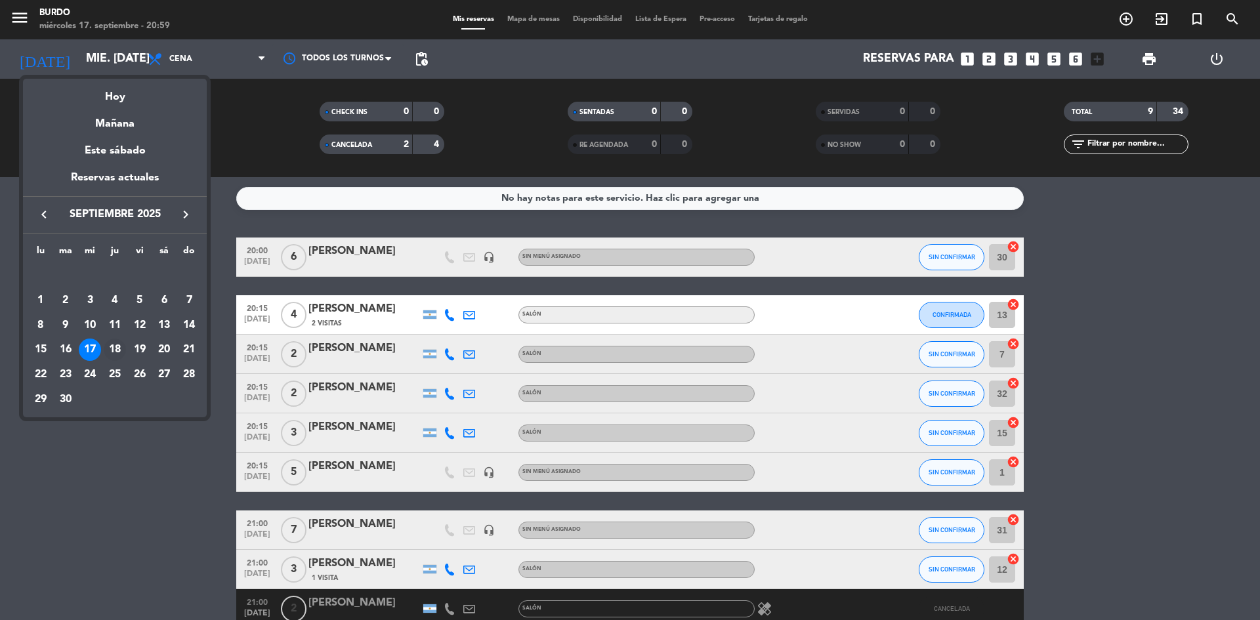
click at [119, 354] on div "18" at bounding box center [115, 350] width 22 height 22
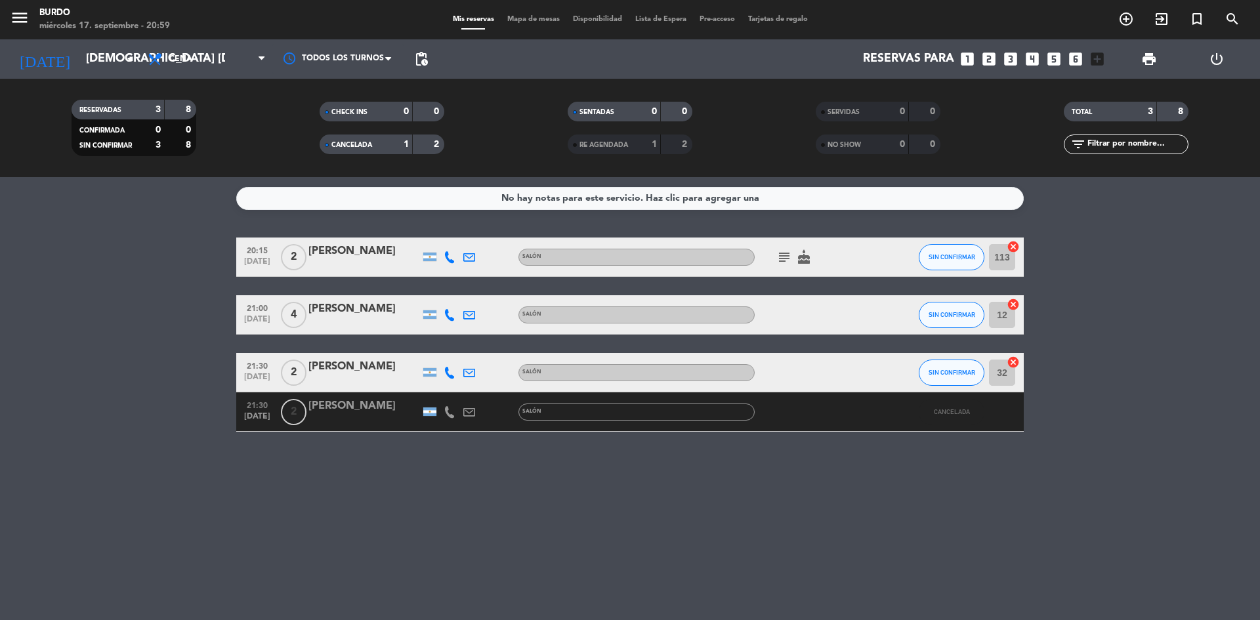
click at [365, 113] on span "CHECK INS" at bounding box center [349, 112] width 36 height 7
click at [360, 142] on span "CANCELADA" at bounding box center [351, 145] width 41 height 7
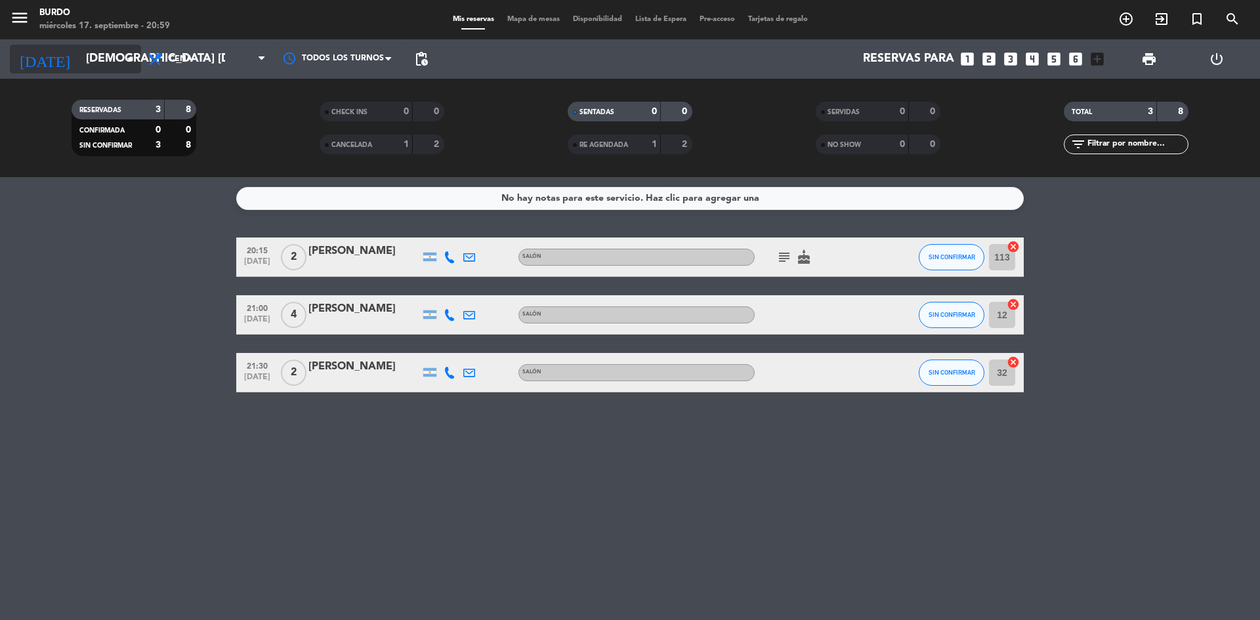
click at [102, 57] on input "[DEMOGRAPHIC_DATA] [DATE]" at bounding box center [155, 59] width 152 height 26
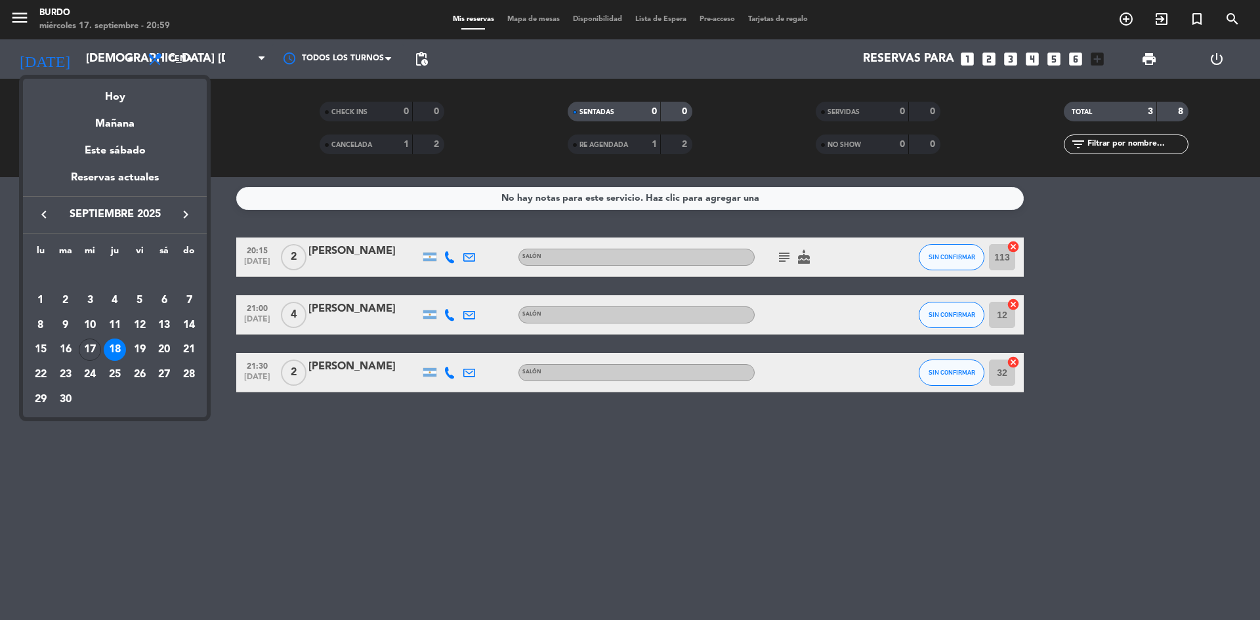
click at [140, 354] on div "19" at bounding box center [140, 350] width 22 height 22
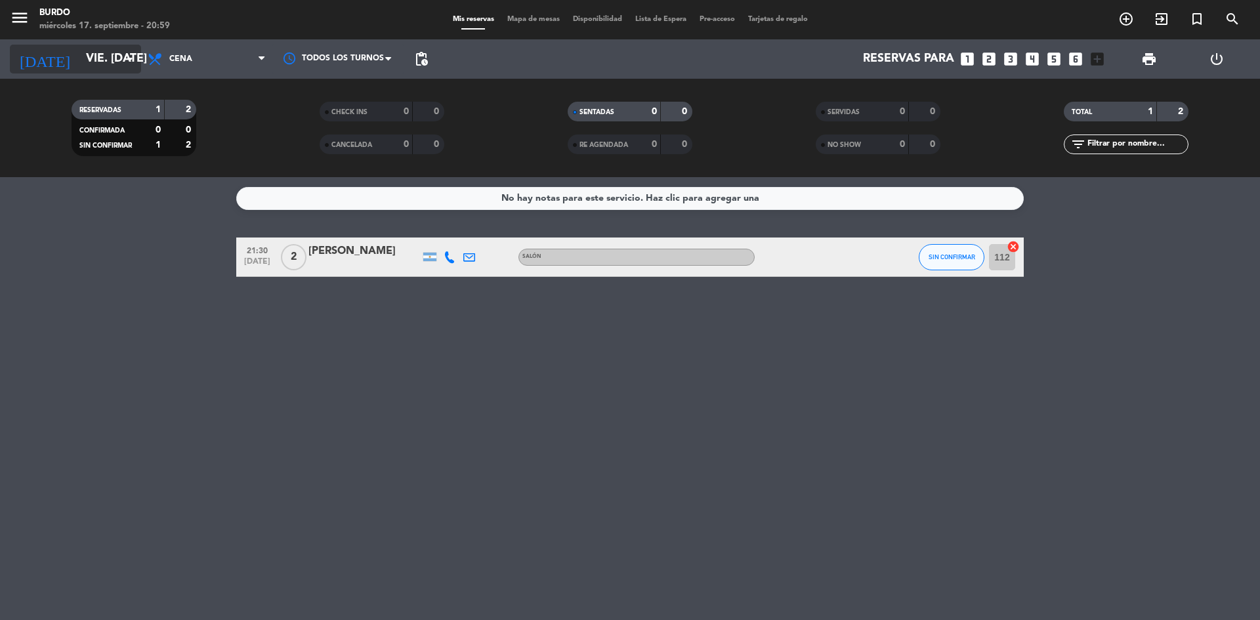
click at [116, 62] on input "vie. [DATE]" at bounding box center [155, 59] width 152 height 26
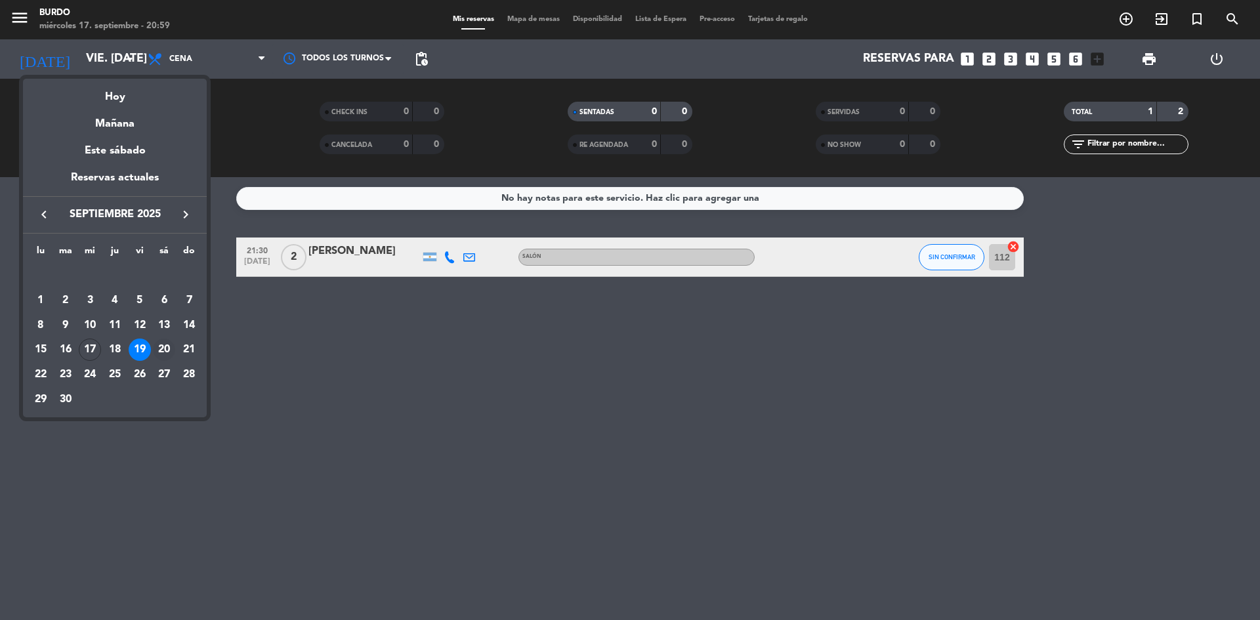
click at [162, 351] on div "20" at bounding box center [164, 350] width 22 height 22
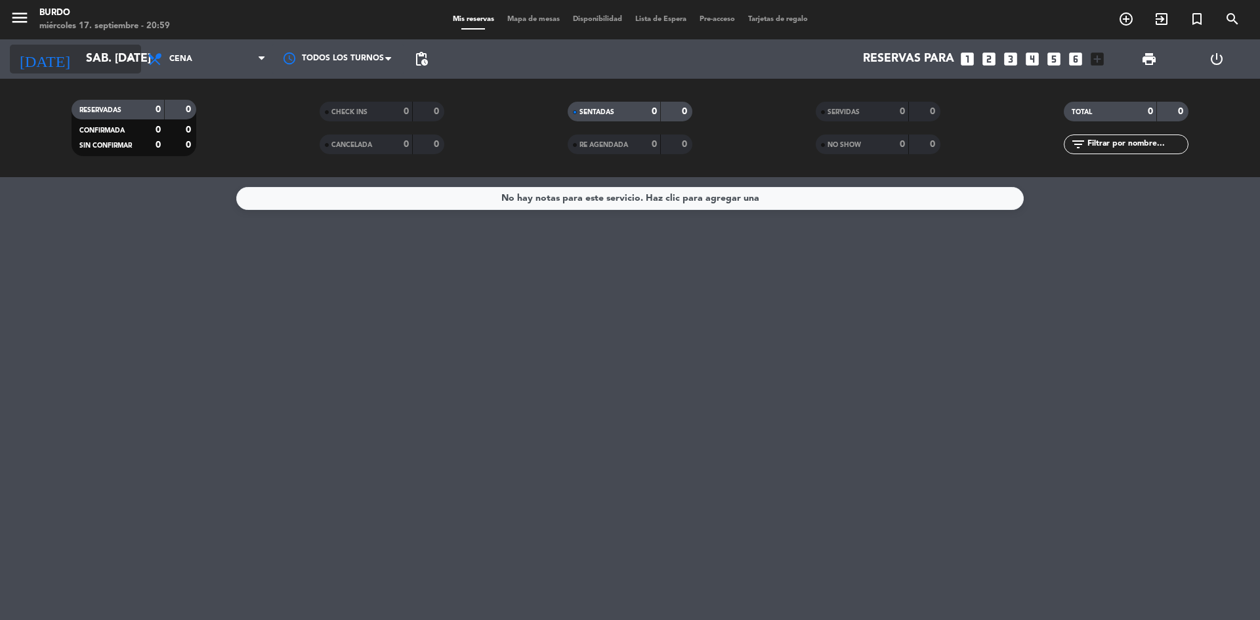
click at [102, 54] on input "sáb. [DATE]" at bounding box center [155, 59] width 152 height 26
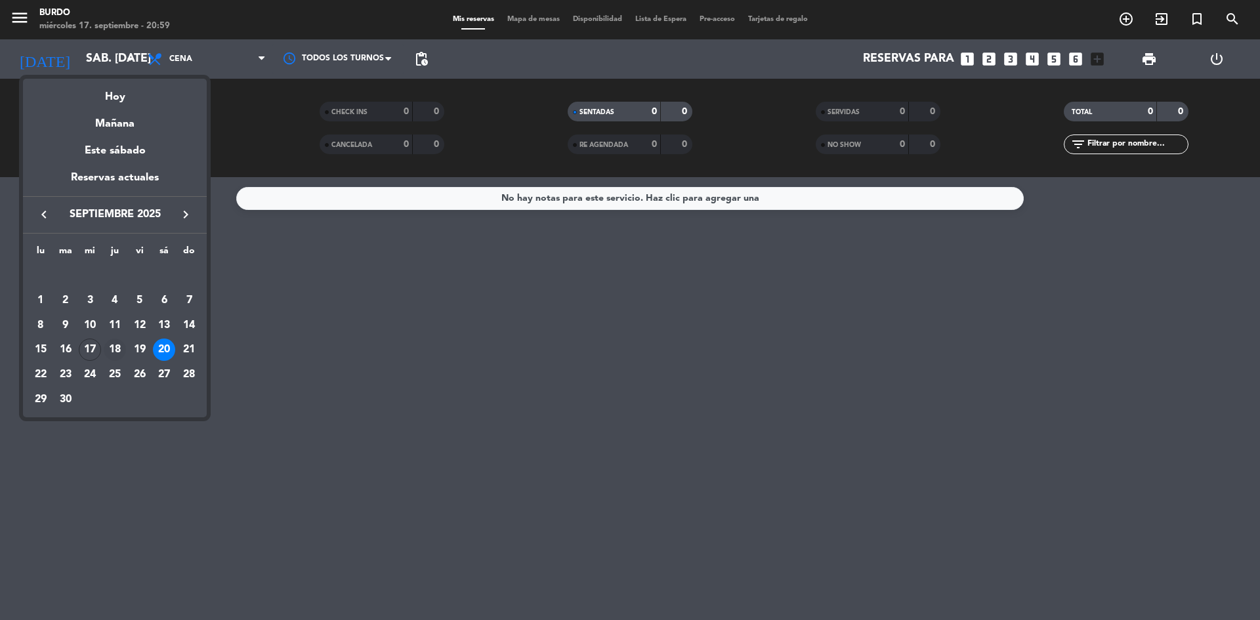
click at [115, 350] on div "18" at bounding box center [115, 350] width 22 height 22
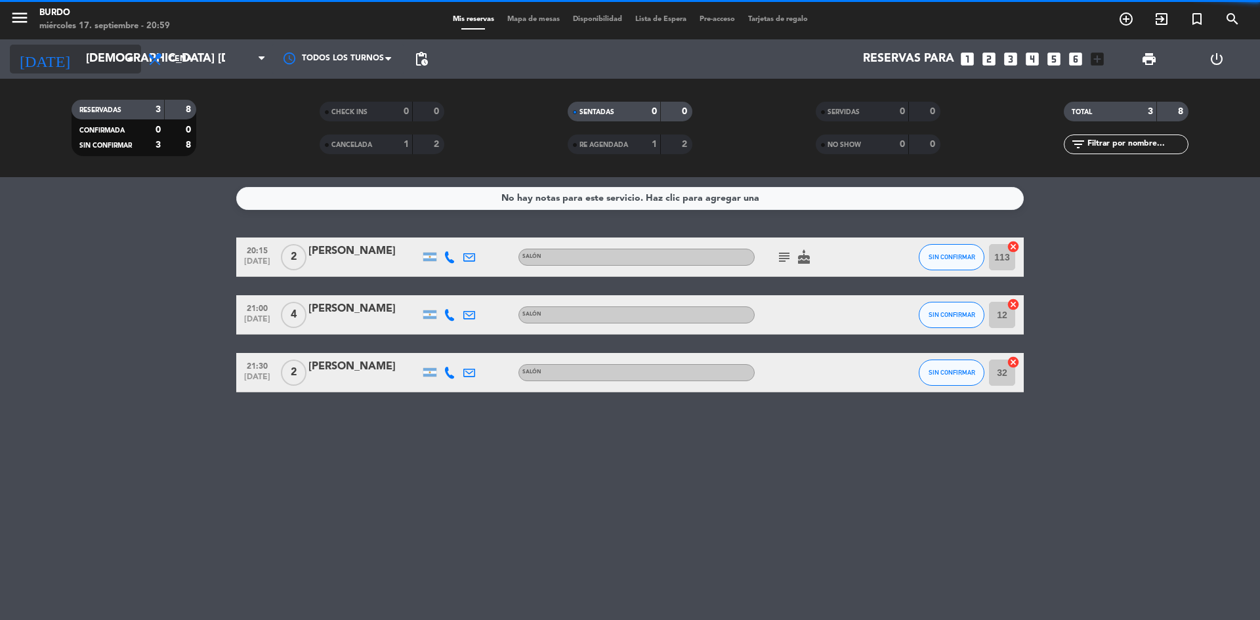
click at [85, 56] on input "[DEMOGRAPHIC_DATA] [DATE]" at bounding box center [155, 59] width 152 height 26
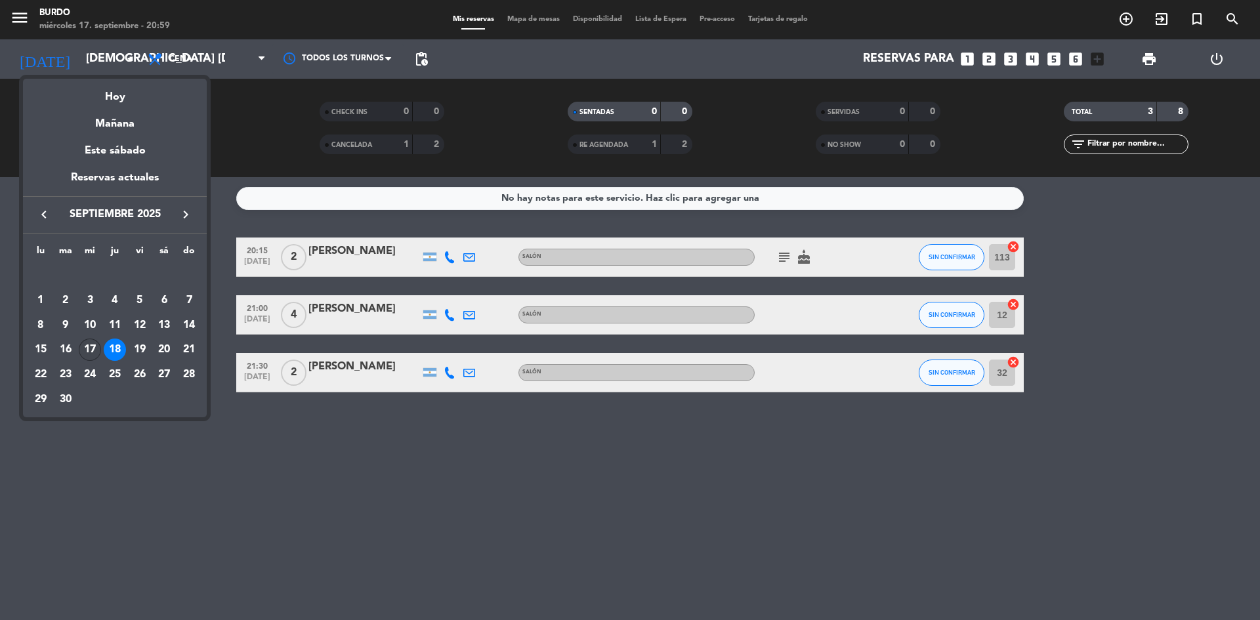
click at [93, 346] on div "17" at bounding box center [90, 350] width 22 height 22
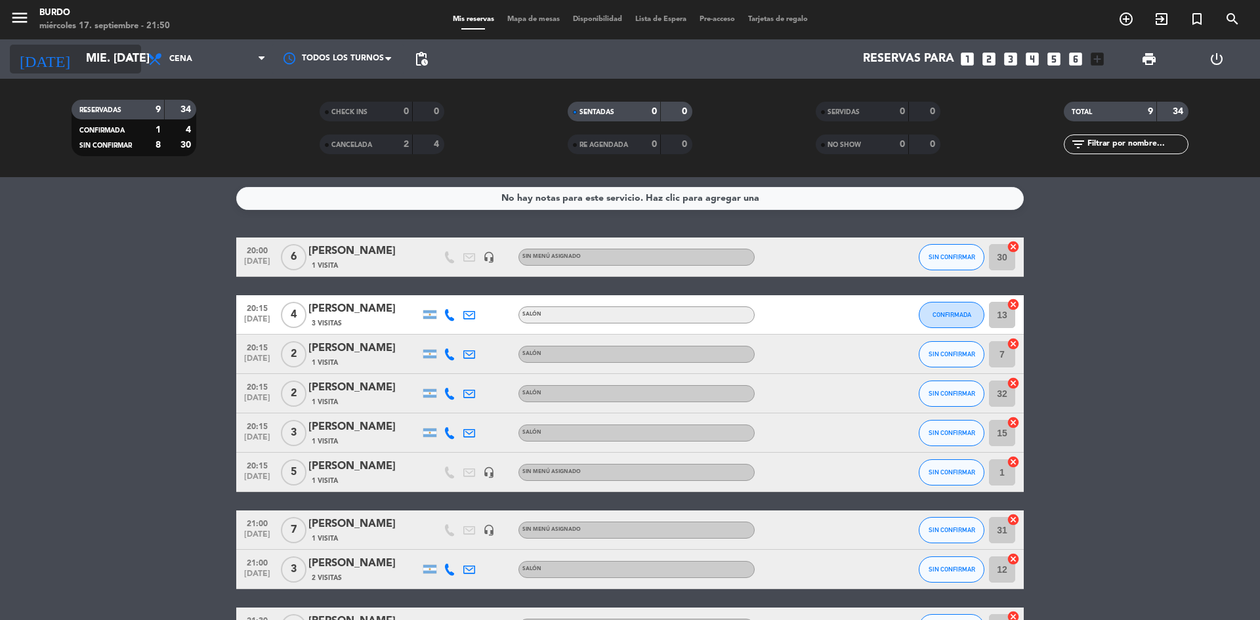
click at [98, 66] on input "mié. [DATE]" at bounding box center [155, 59] width 152 height 26
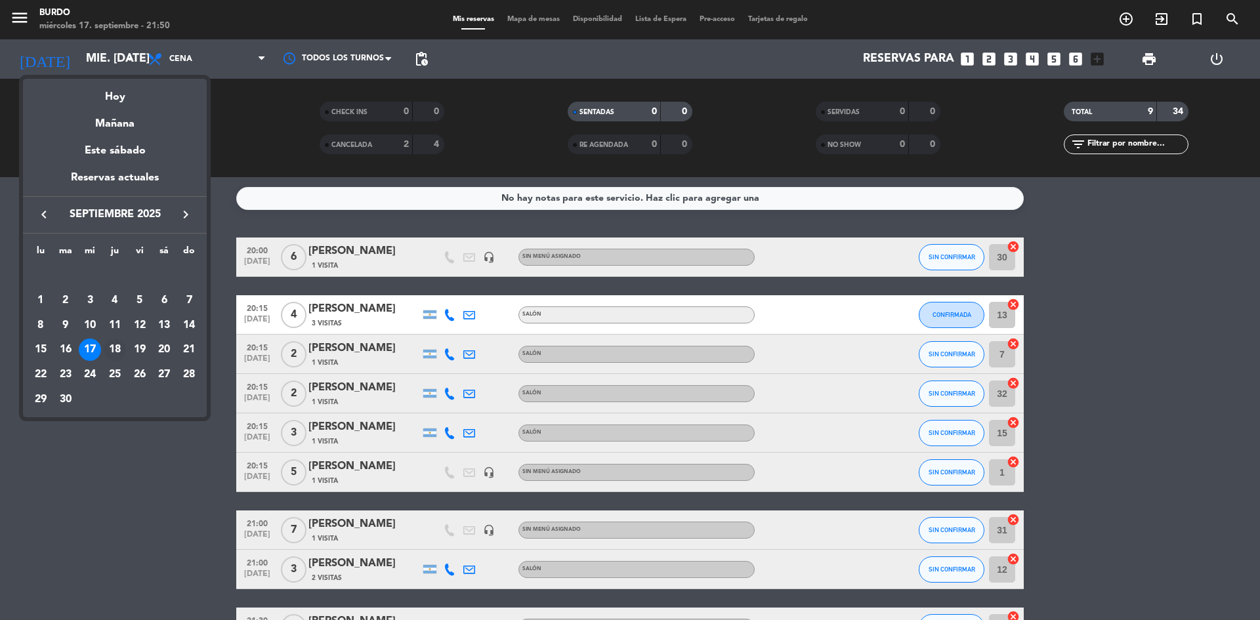
click at [108, 352] on div "18" at bounding box center [115, 350] width 22 height 22
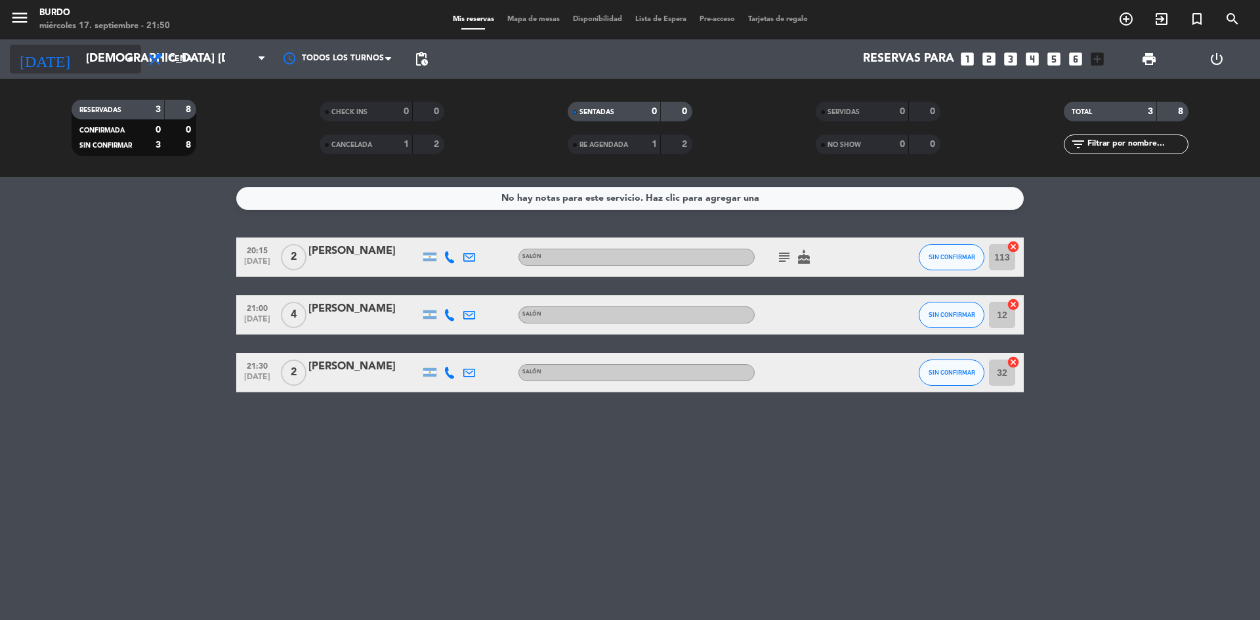
click at [102, 60] on input "[DEMOGRAPHIC_DATA] [DATE]" at bounding box center [155, 59] width 152 height 26
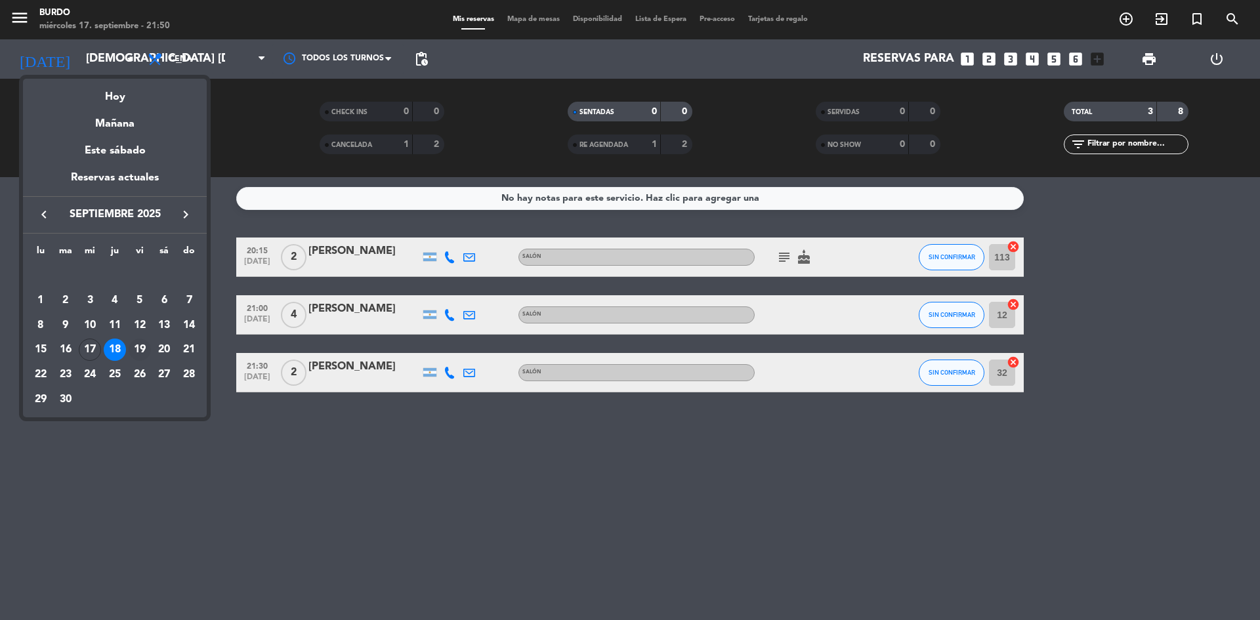
click at [142, 354] on div "19" at bounding box center [140, 350] width 22 height 22
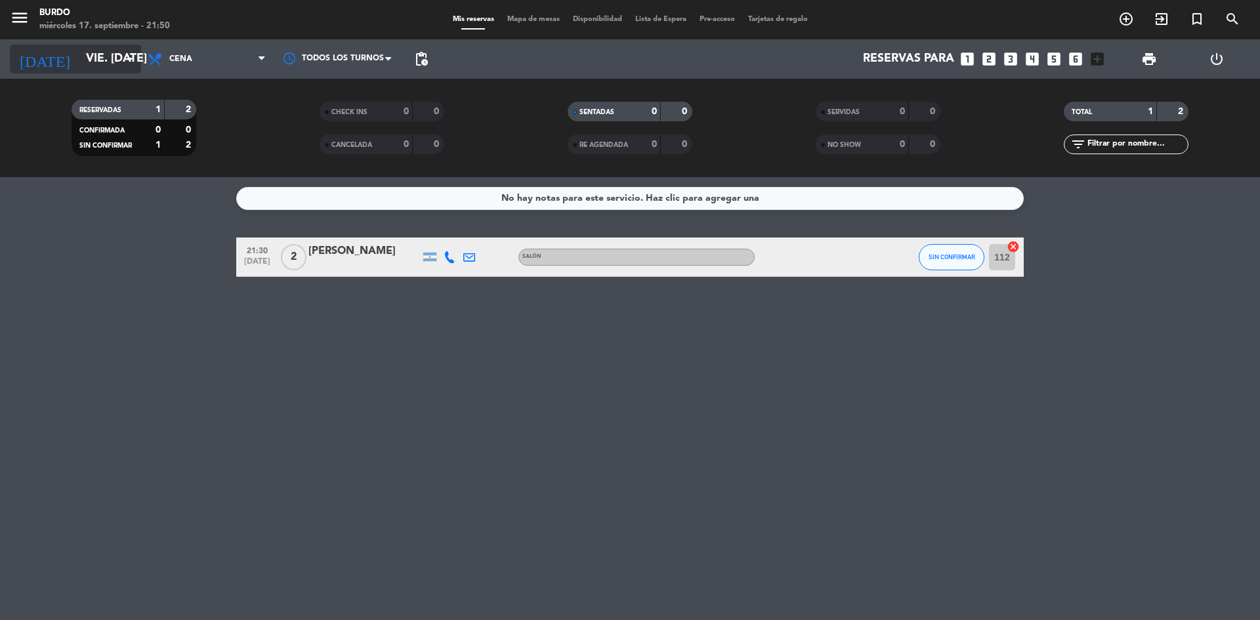
click at [100, 58] on input "vie. [DATE]" at bounding box center [155, 59] width 152 height 26
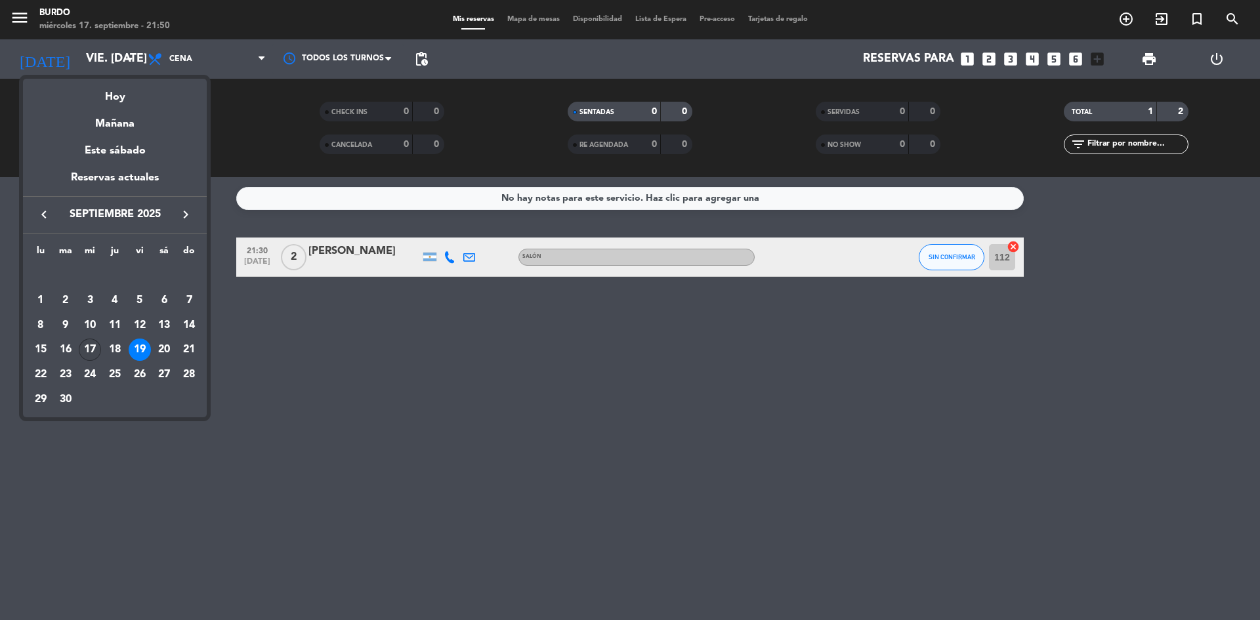
click at [91, 347] on div "17" at bounding box center [90, 350] width 22 height 22
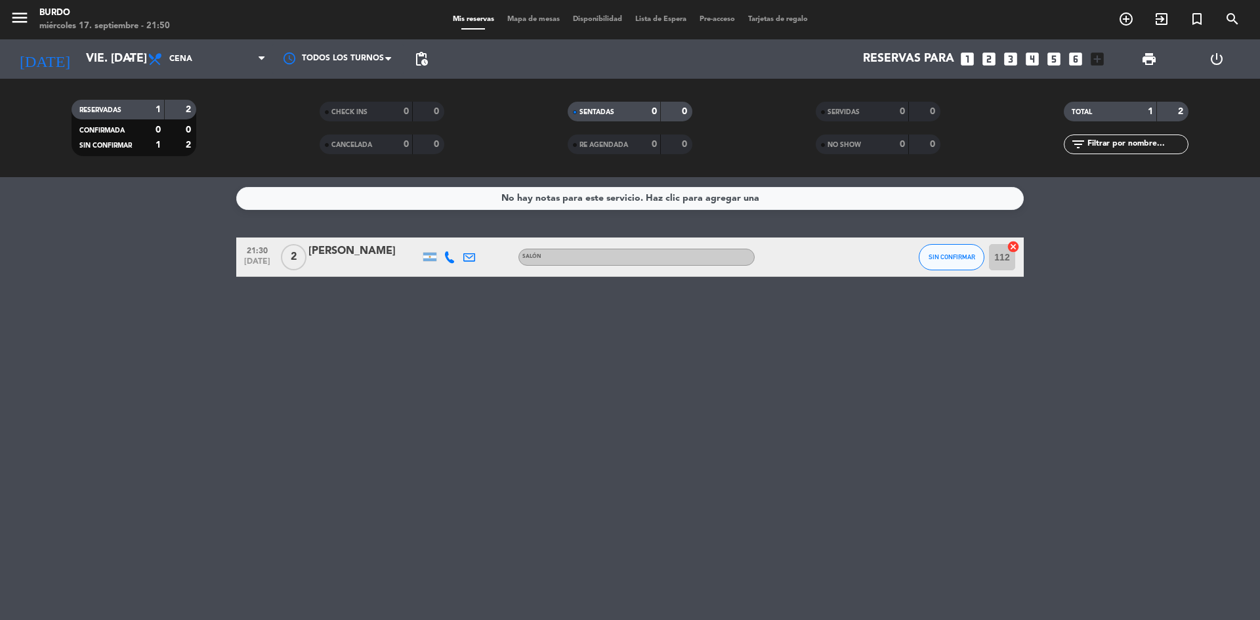
type input "mié. [DATE]"
